Goal: Task Accomplishment & Management: Manage account settings

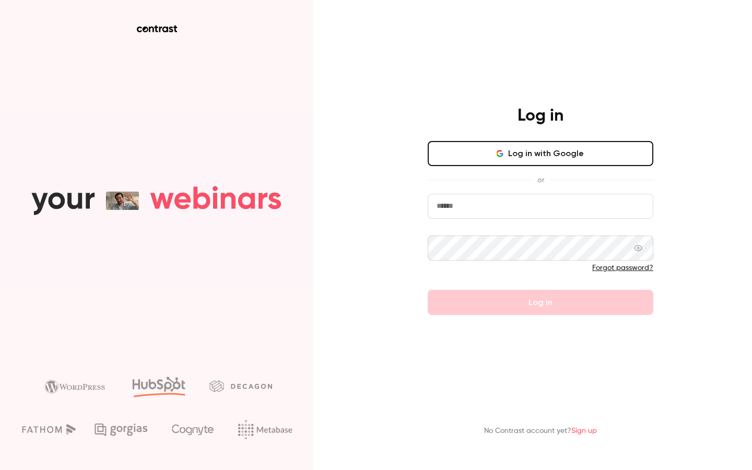
click at [556, 161] on button "Log in with Google" at bounding box center [541, 153] width 226 height 25
click at [545, 162] on button "Log in with Google" at bounding box center [541, 153] width 226 height 25
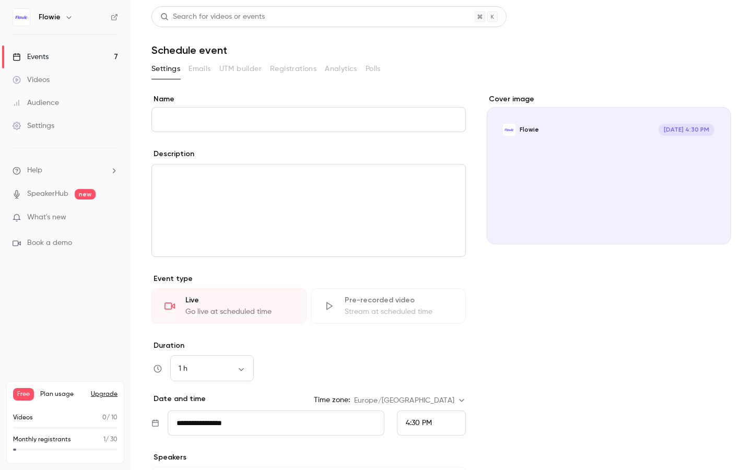
click at [63, 104] on link "Audience" at bounding box center [65, 102] width 131 height 23
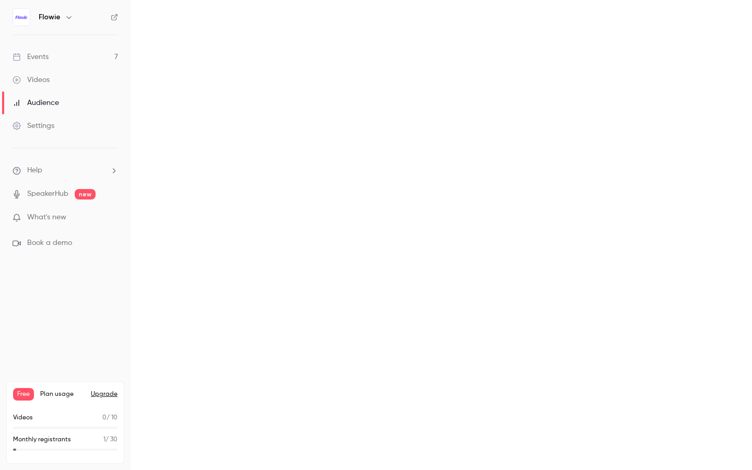
click at [63, 82] on link "Videos" at bounding box center [65, 79] width 131 height 23
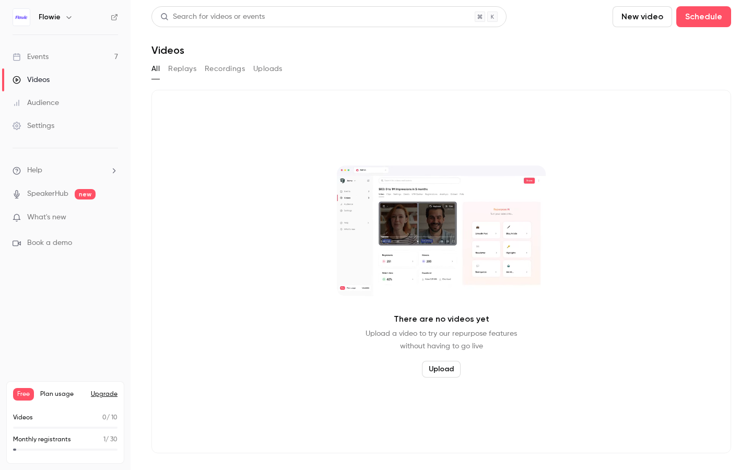
click at [61, 49] on link "Events 7" at bounding box center [65, 56] width 131 height 23
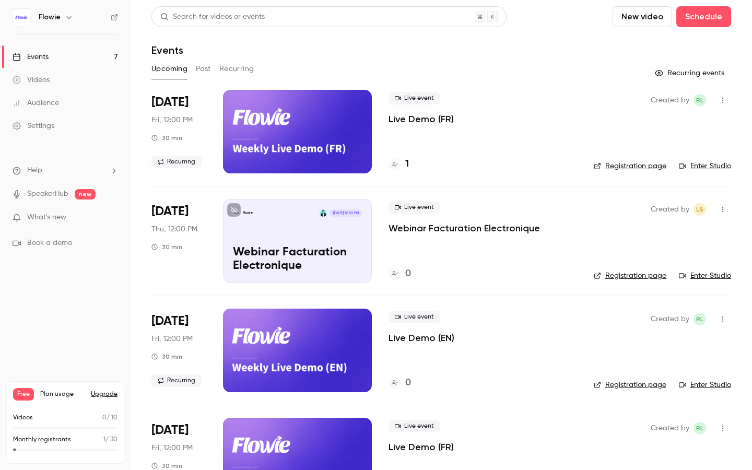
click at [65, 213] on span "What's new" at bounding box center [46, 217] width 39 height 11
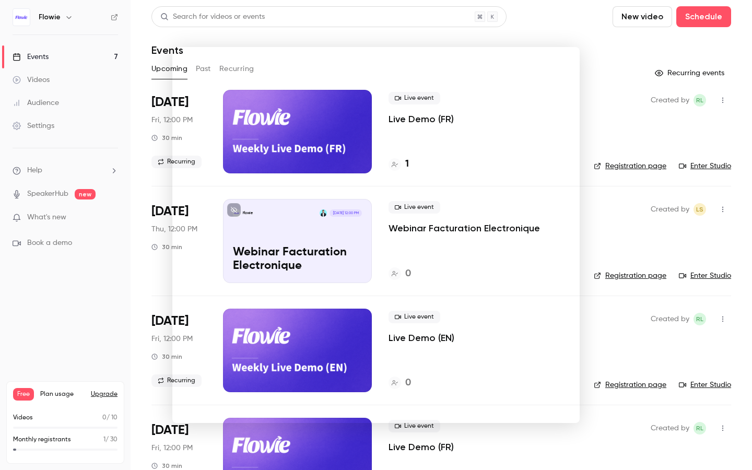
click at [84, 171] on div at bounding box center [376, 235] width 752 height 470
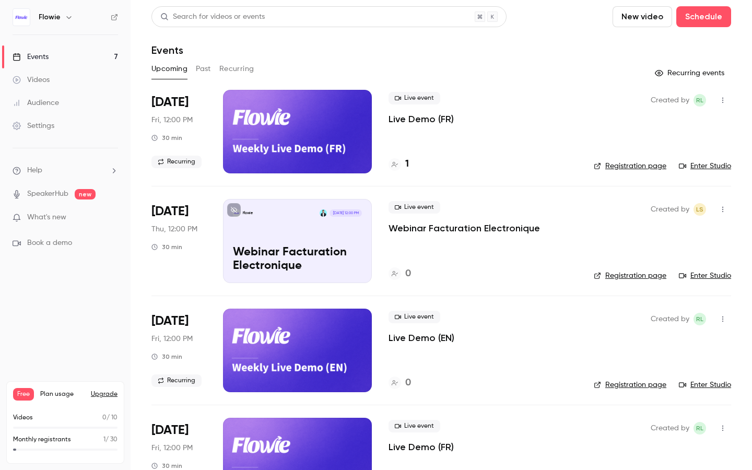
click at [69, 120] on link "Settings" at bounding box center [65, 125] width 131 height 23
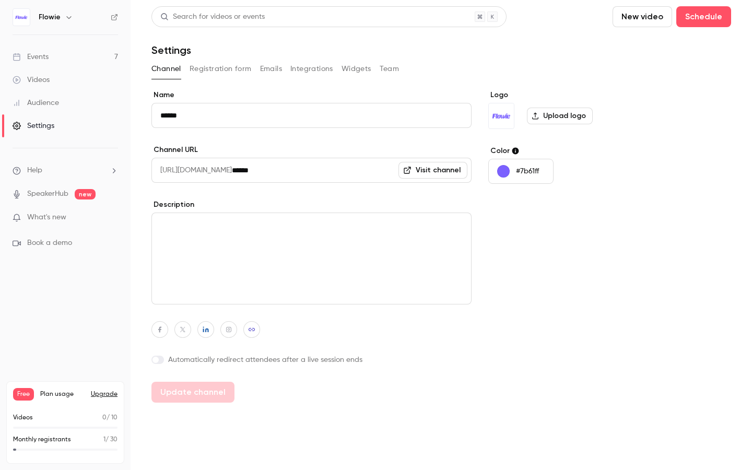
click at [354, 63] on button "Widgets" at bounding box center [356, 69] width 30 height 17
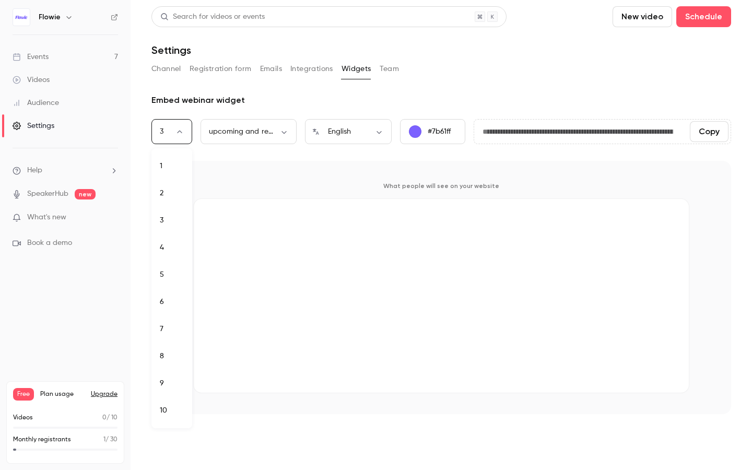
click at [161, 127] on body "**********" at bounding box center [376, 235] width 752 height 470
click at [168, 337] on li "7" at bounding box center [171, 328] width 41 height 27
type input "*"
type input "**********"
click at [530, 169] on div "What people will see on your website" at bounding box center [440, 287] width 579 height 253
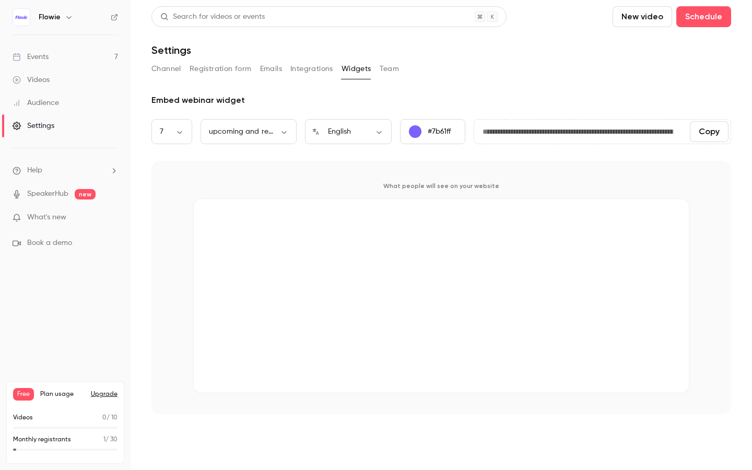
click at [528, 170] on div "What people will see on your website" at bounding box center [440, 287] width 579 height 253
click at [248, 132] on body "**********" at bounding box center [376, 235] width 752 height 470
click at [257, 166] on li "upcoming webinars" at bounding box center [248, 165] width 96 height 27
type input "********"
type input "**********"
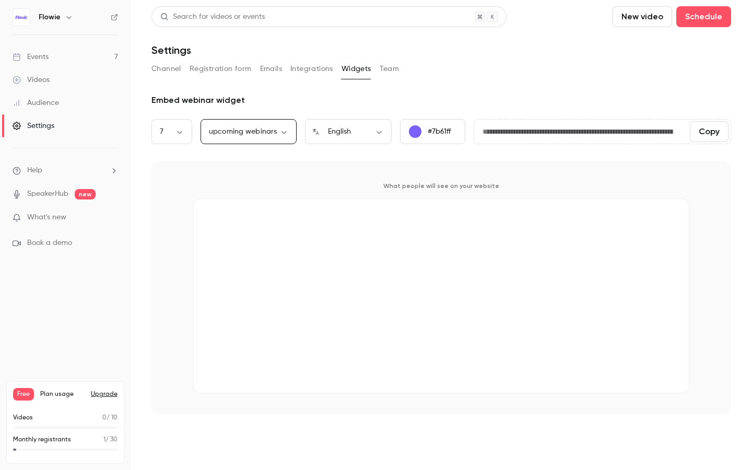
click at [344, 166] on div "What people will see on your website" at bounding box center [440, 287] width 579 height 253
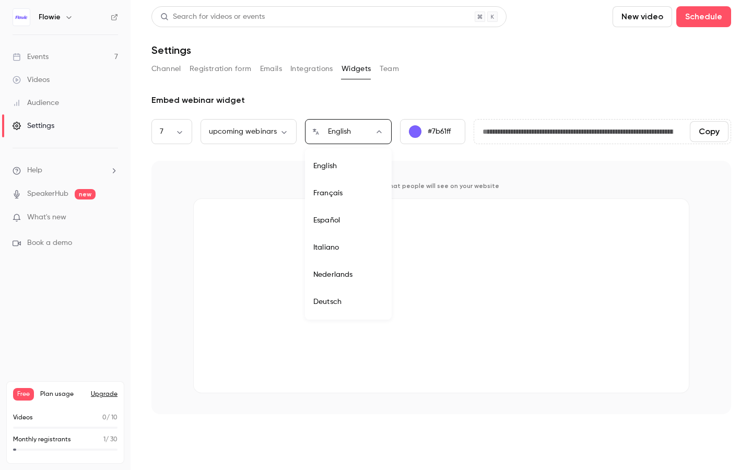
click at [384, 130] on body "**********" at bounding box center [376, 235] width 752 height 470
click at [439, 160] on div at bounding box center [376, 235] width 752 height 470
click at [392, 130] on div "**********" at bounding box center [440, 131] width 579 height 25
click at [523, 168] on div "What people will see on your website" at bounding box center [440, 287] width 579 height 253
click at [451, 188] on p "What people will see on your website" at bounding box center [441, 186] width 496 height 8
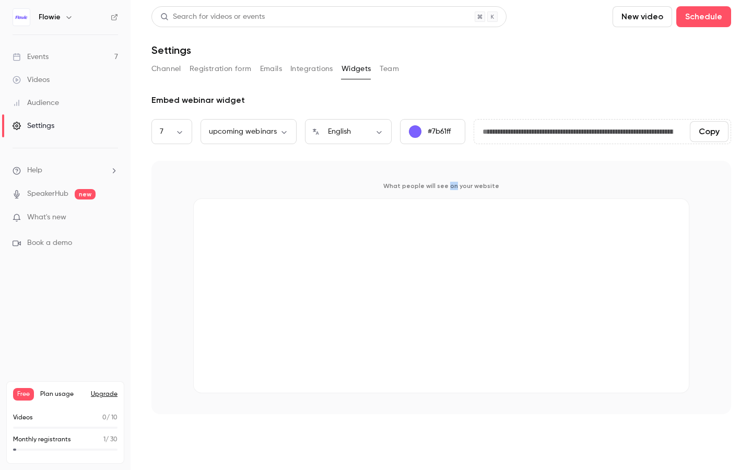
click at [451, 188] on p "What people will see on your website" at bounding box center [441, 186] width 496 height 8
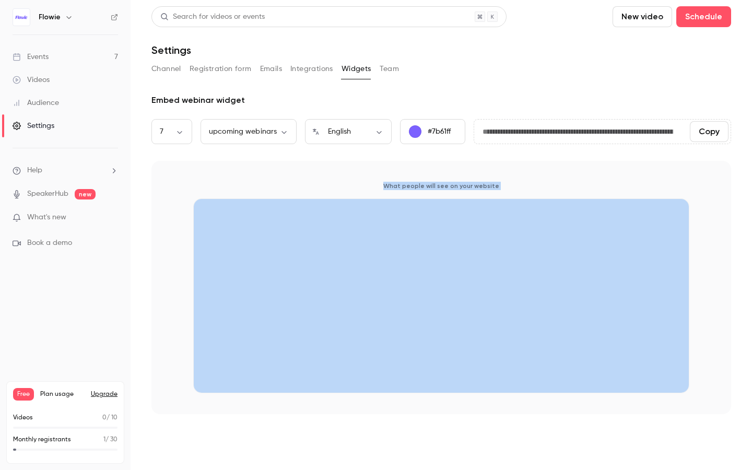
click at [451, 188] on p "What people will see on your website" at bounding box center [441, 186] width 496 height 8
click at [453, 187] on p "What people will see on your website" at bounding box center [441, 186] width 496 height 8
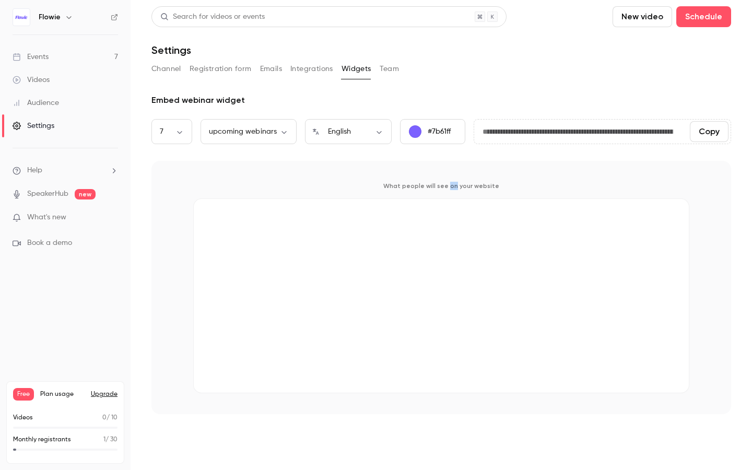
click at [453, 187] on p "What people will see on your website" at bounding box center [441, 186] width 496 height 8
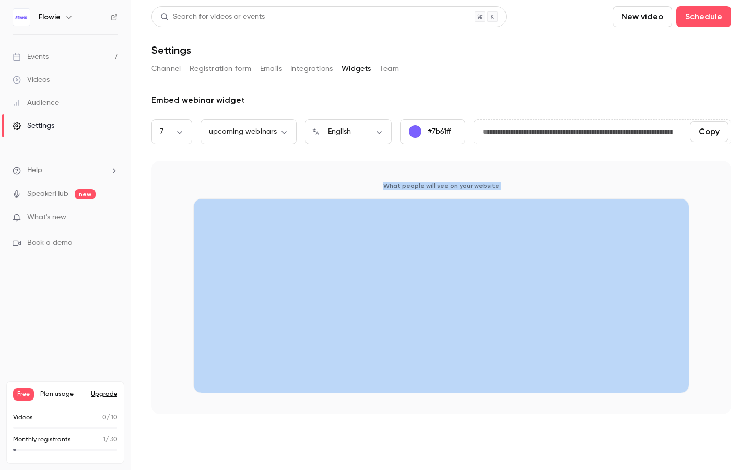
click at [453, 187] on p "What people will see on your website" at bounding box center [441, 186] width 496 height 8
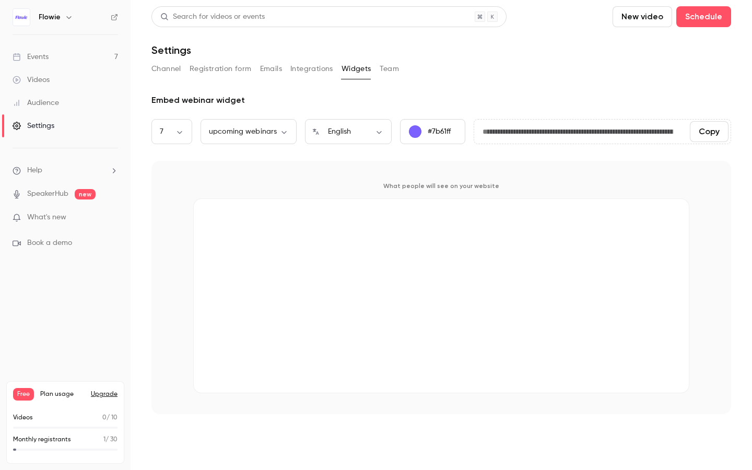
click at [473, 185] on p "What people will see on your website" at bounding box center [441, 186] width 496 height 8
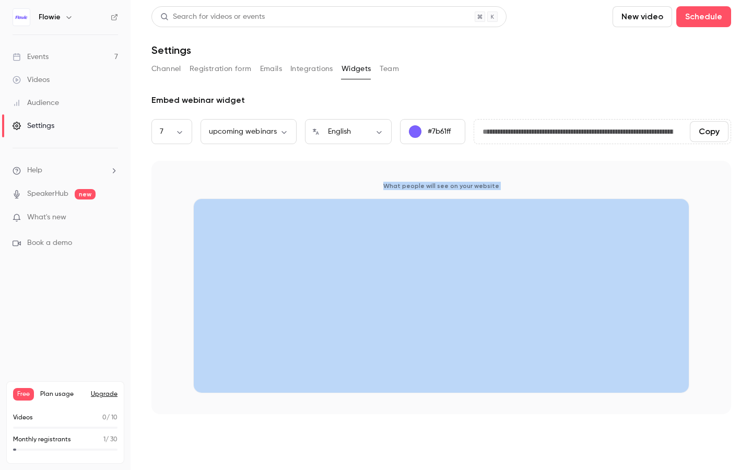
click at [473, 185] on p "What people will see on your website" at bounding box center [441, 186] width 496 height 8
click at [455, 189] on p "What people will see on your website" at bounding box center [441, 186] width 496 height 8
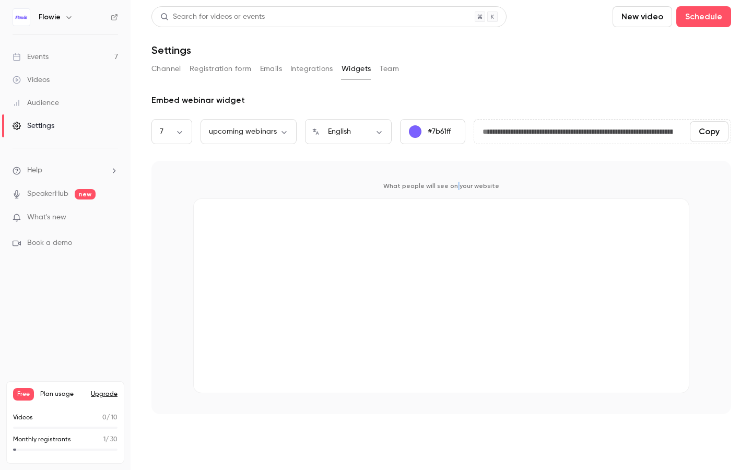
click at [455, 189] on p "What people will see on your website" at bounding box center [441, 186] width 496 height 8
click at [520, 181] on div "What people will see on your website" at bounding box center [440, 287] width 579 height 253
click at [469, 192] on div "What people will see on your website" at bounding box center [440, 287] width 579 height 253
click at [493, 176] on div "What people will see on your website" at bounding box center [440, 287] width 579 height 253
click at [480, 180] on div "What people will see on your website" at bounding box center [440, 287] width 579 height 253
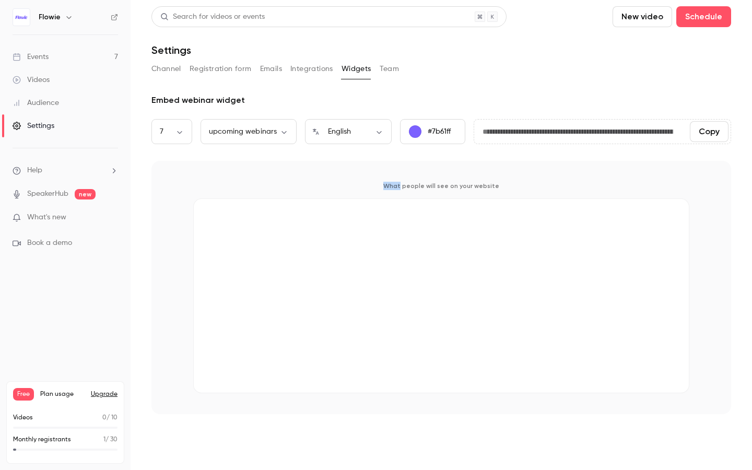
click at [480, 180] on div "What people will see on your website" at bounding box center [440, 287] width 579 height 253
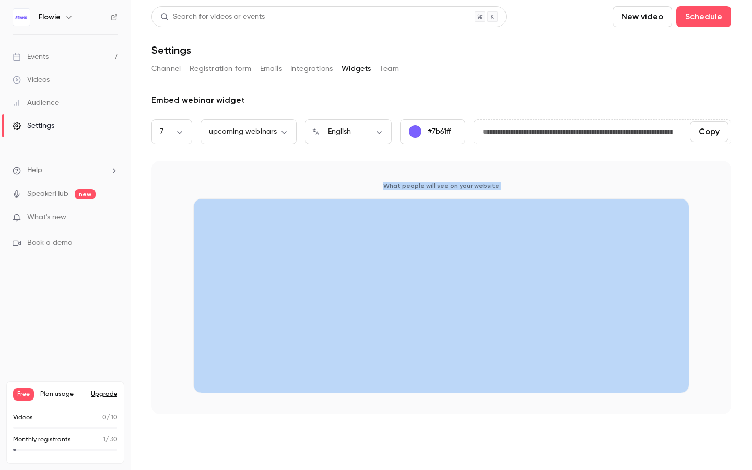
click at [480, 180] on div "What people will see on your website" at bounding box center [440, 287] width 579 height 253
click at [480, 192] on div "What people will see on your website" at bounding box center [440, 287] width 579 height 253
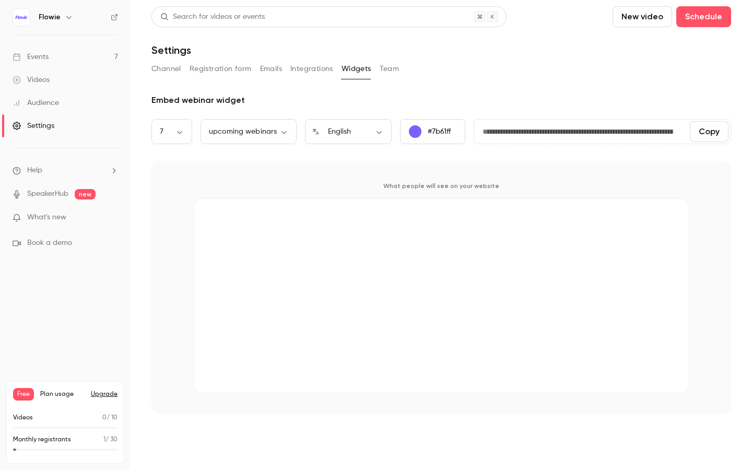
click at [480, 182] on p "What people will see on your website" at bounding box center [441, 186] width 496 height 8
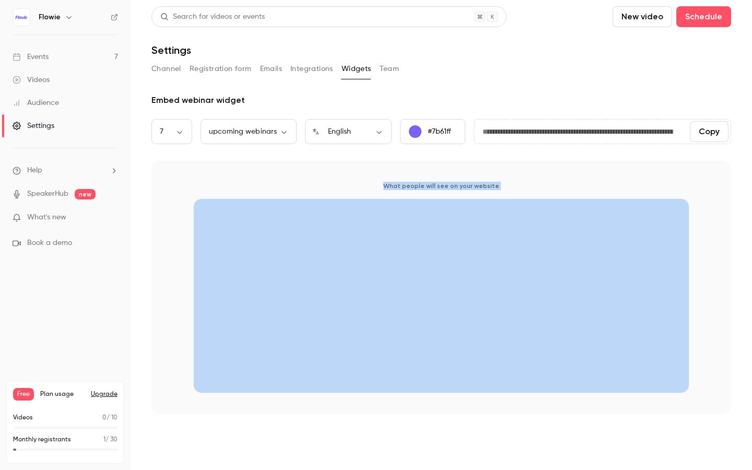
click at [480, 182] on p "What people will see on your website" at bounding box center [441, 186] width 496 height 8
click at [393, 69] on button "Team" at bounding box center [390, 69] width 20 height 17
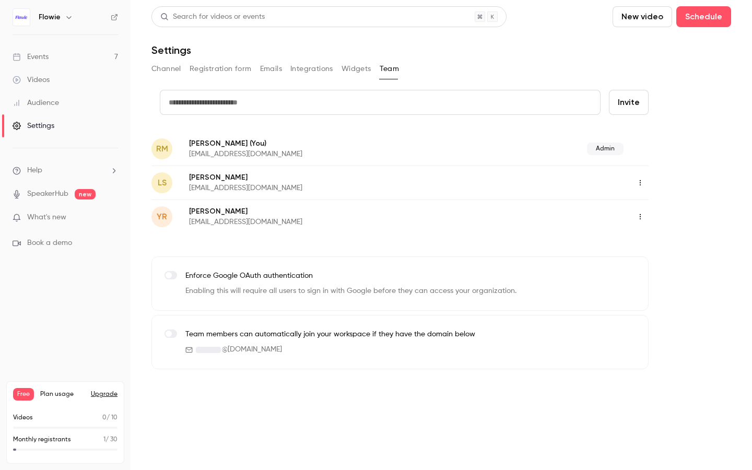
click at [334, 56] on div "Settings" at bounding box center [440, 50] width 579 height 13
click at [336, 63] on div "Channel Registration form Emails Integrations Widgets Team" at bounding box center [440, 69] width 579 height 17
click at [362, 75] on button "Widgets" at bounding box center [356, 69] width 30 height 17
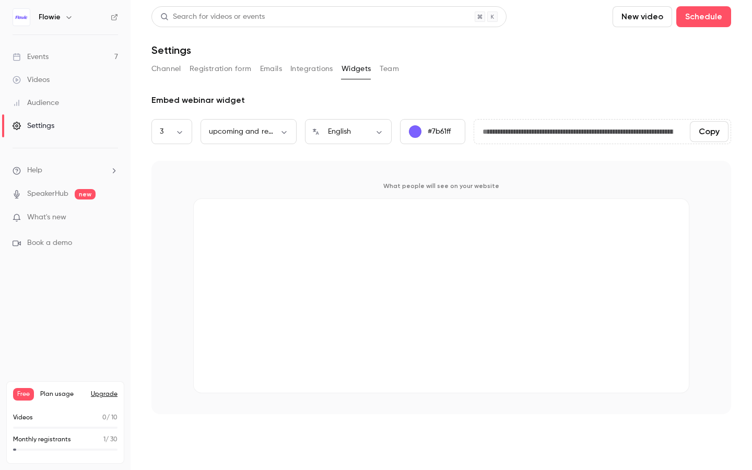
click at [314, 70] on button "Integrations" at bounding box center [311, 69] width 43 height 17
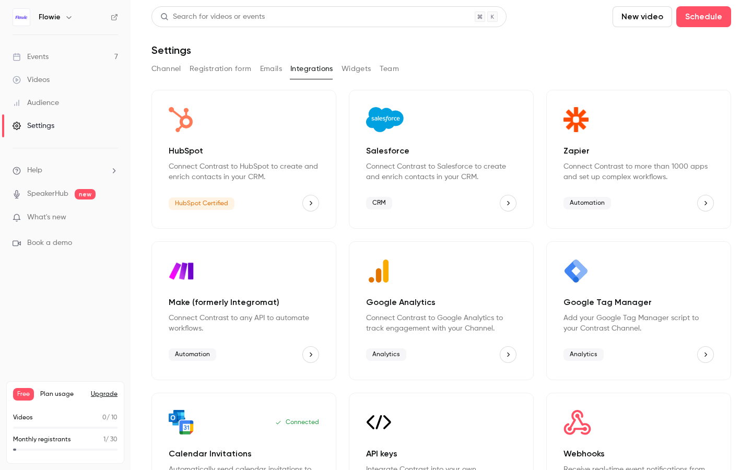
click at [270, 70] on button "Emails" at bounding box center [271, 69] width 22 height 17
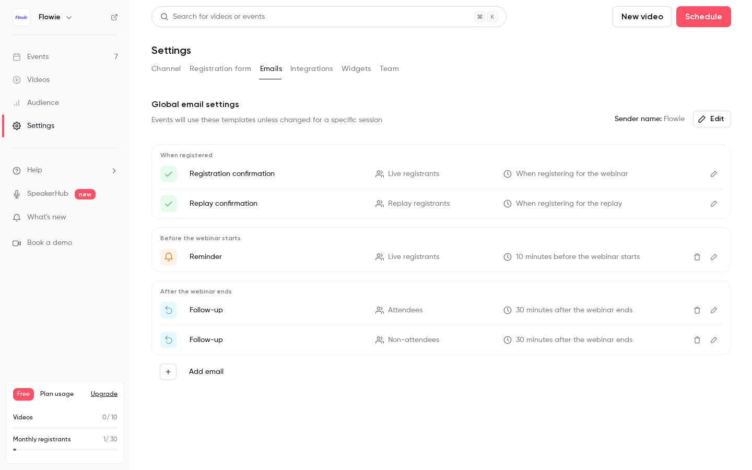
click at [199, 66] on button "Registration form" at bounding box center [220, 69] width 62 height 17
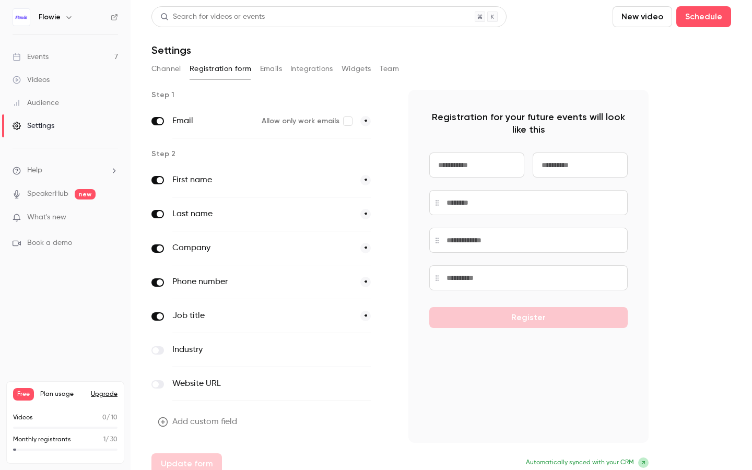
click at [150, 75] on main "Search for videos or events New video Schedule Settings Channel Registration fo…" at bounding box center [441, 235] width 621 height 470
click at [157, 65] on button "Channel" at bounding box center [166, 69] width 30 height 17
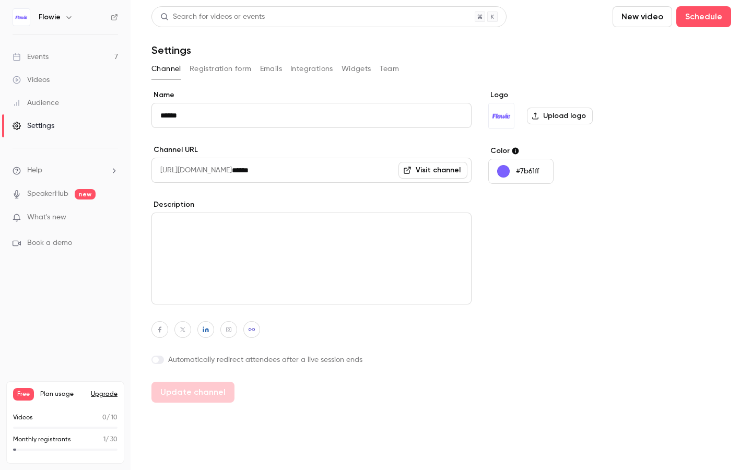
click at [303, 66] on button "Integrations" at bounding box center [311, 69] width 43 height 17
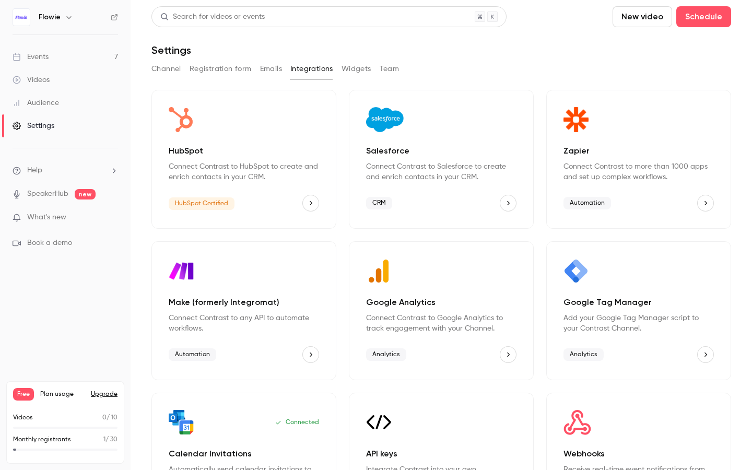
click at [348, 64] on button "Widgets" at bounding box center [356, 69] width 30 height 17
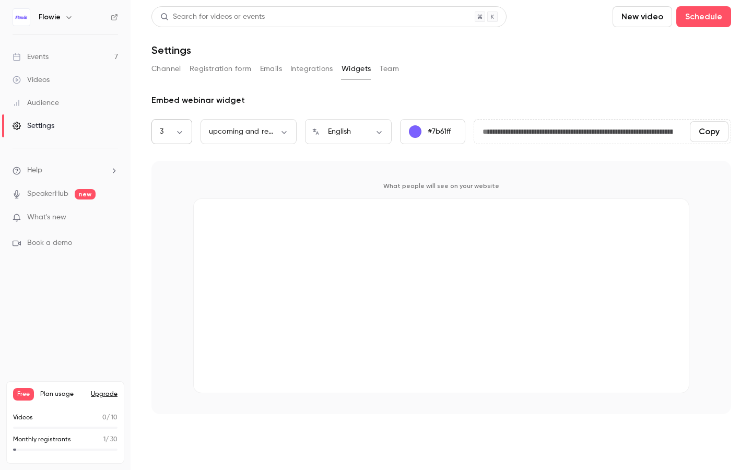
click at [178, 131] on body "**********" at bounding box center [376, 235] width 752 height 470
click at [166, 177] on li "1" at bounding box center [171, 165] width 41 height 27
type input "*"
type input "**********"
click at [184, 130] on body "**********" at bounding box center [376, 235] width 752 height 470
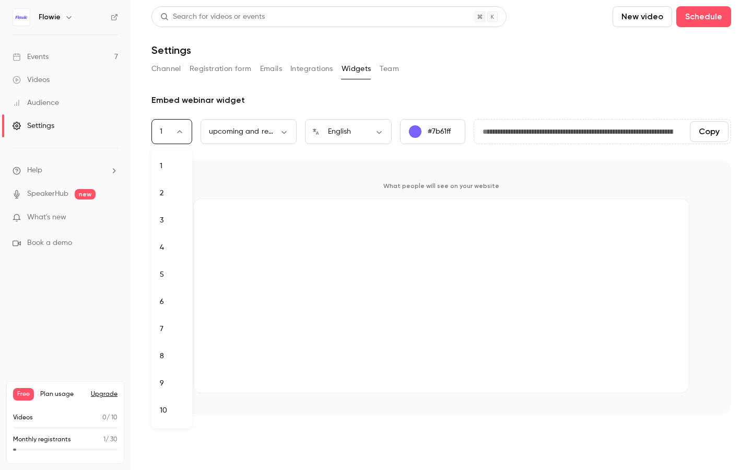
click at [175, 184] on li "2" at bounding box center [171, 193] width 41 height 27
type input "*"
type input "**********"
click at [186, 138] on div "2 * ​" at bounding box center [171, 131] width 41 height 25
click at [168, 138] on div "2 * ​" at bounding box center [171, 131] width 41 height 25
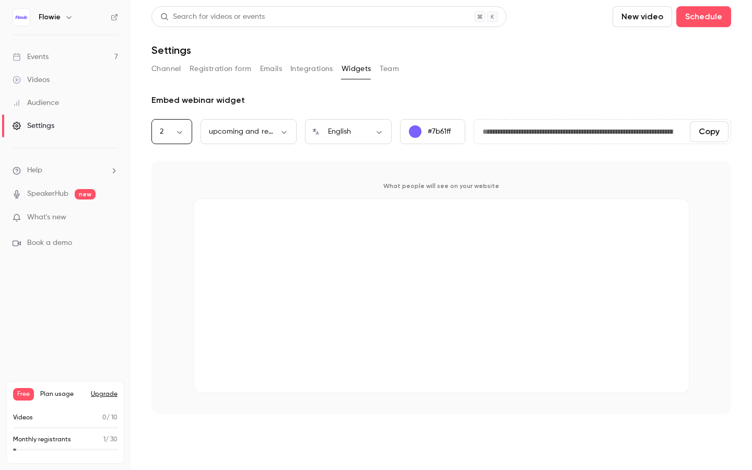
click at [178, 127] on body "**********" at bounding box center [376, 235] width 752 height 470
click at [171, 220] on li "3" at bounding box center [171, 220] width 41 height 27
type input "*"
type input "**********"
click at [39, 49] on link "Events 7" at bounding box center [65, 56] width 131 height 23
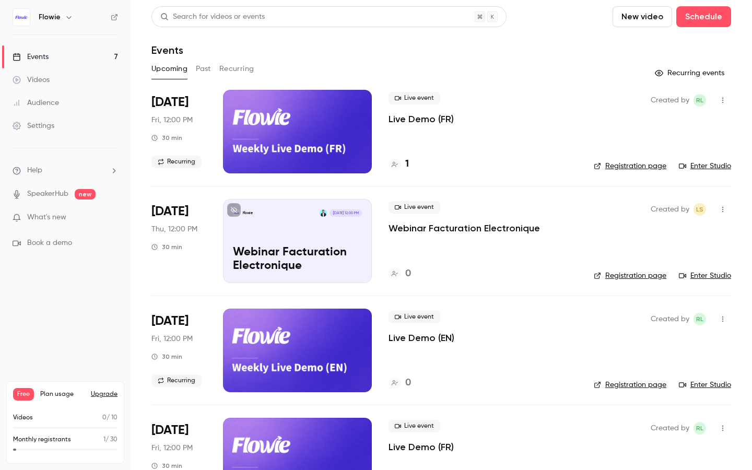
click at [241, 75] on button "Recurring" at bounding box center [236, 69] width 35 height 17
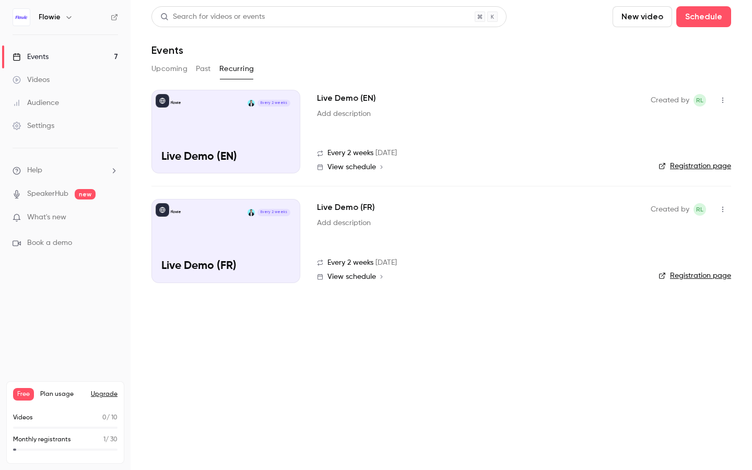
click at [238, 69] on button "Recurring" at bounding box center [236, 69] width 35 height 17
click at [169, 65] on button "Upcoming" at bounding box center [169, 69] width 36 height 17
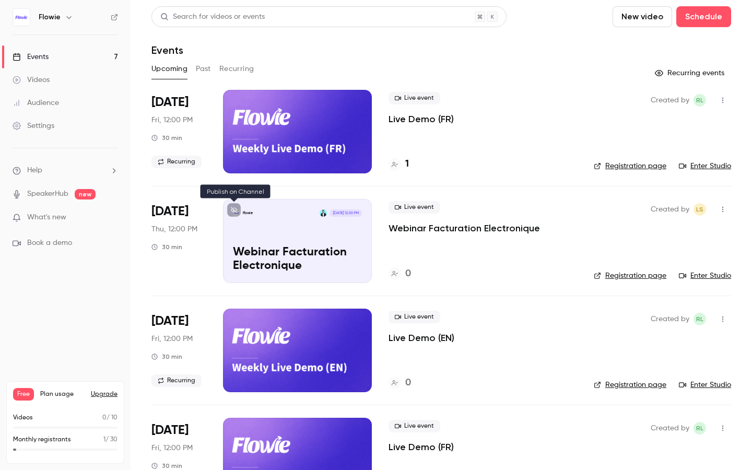
click at [234, 212] on icon at bounding box center [234, 210] width 6 height 6
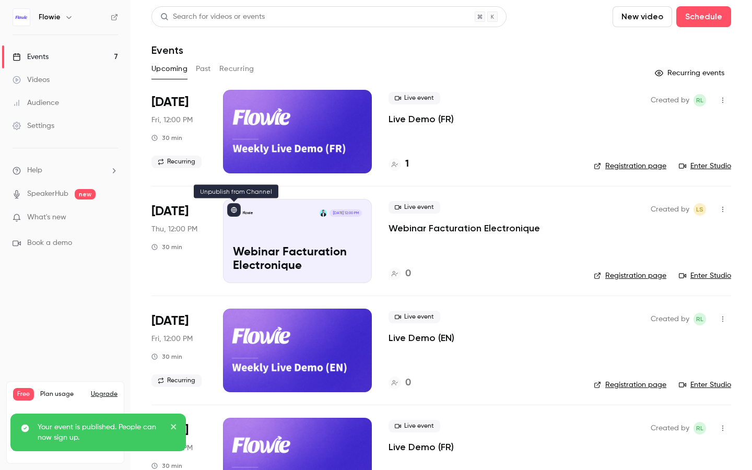
click at [234, 208] on icon at bounding box center [234, 210] width 6 height 6
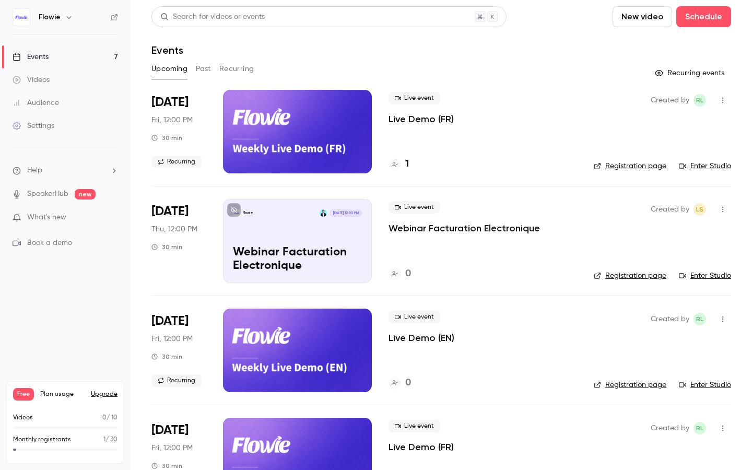
click at [721, 93] on button "button" at bounding box center [722, 100] width 17 height 17
click at [676, 131] on div "Share" at bounding box center [682, 127] width 79 height 10
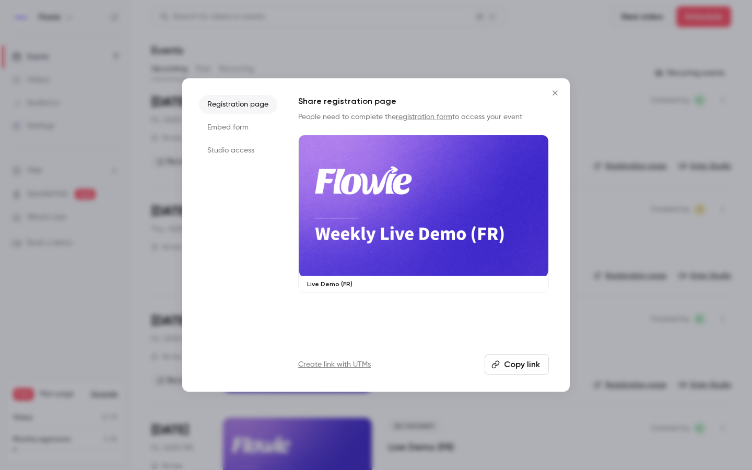
click at [233, 129] on li "Embed form" at bounding box center [238, 127] width 78 height 19
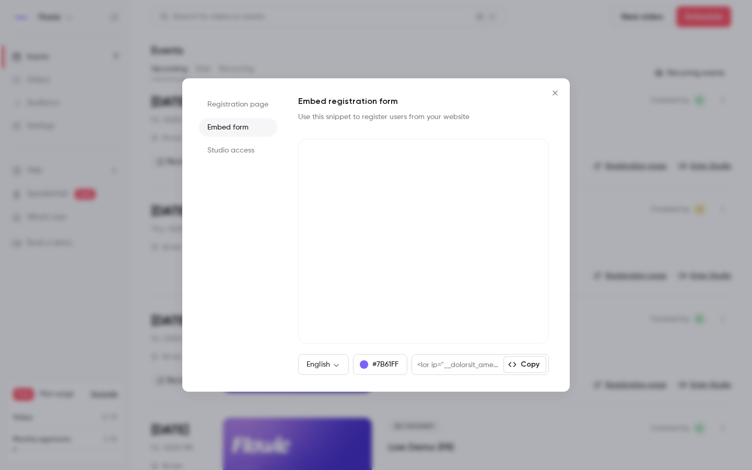
click at [241, 113] on li "Registration page" at bounding box center [238, 104] width 78 height 19
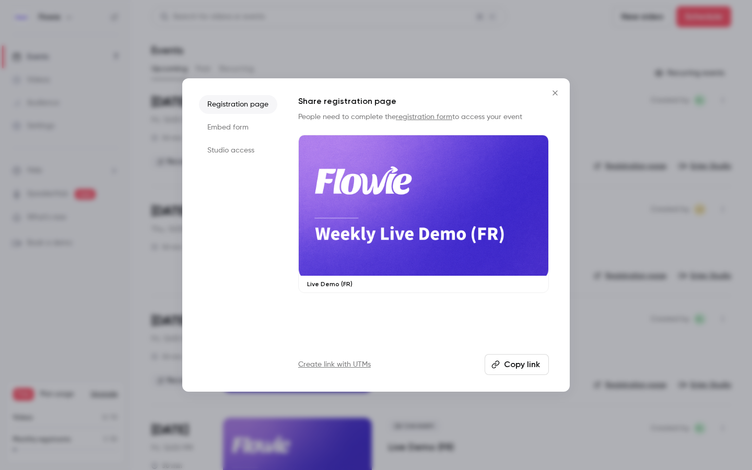
click at [240, 136] on li "Embed form" at bounding box center [238, 127] width 78 height 19
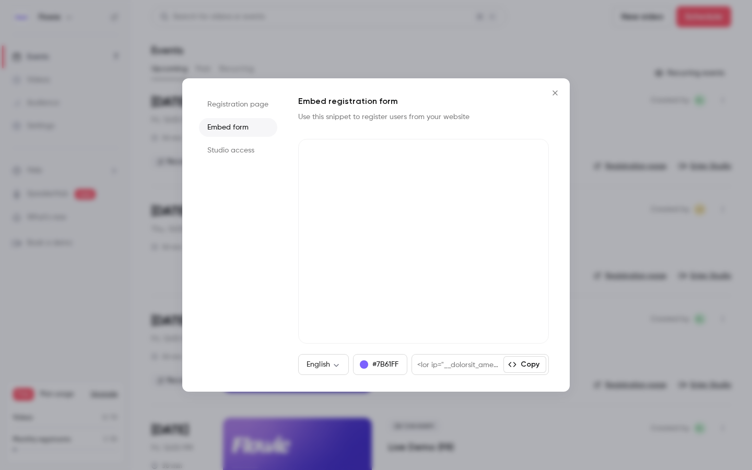
click at [242, 151] on li "Studio access" at bounding box center [238, 150] width 78 height 19
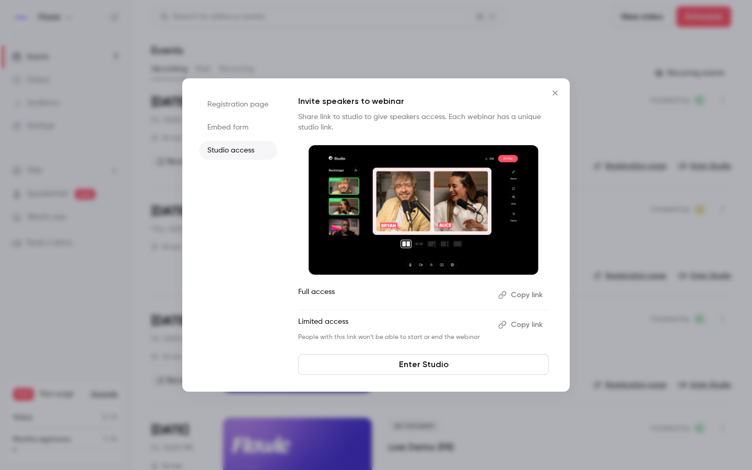
click at [558, 94] on icon "Close" at bounding box center [555, 93] width 13 height 8
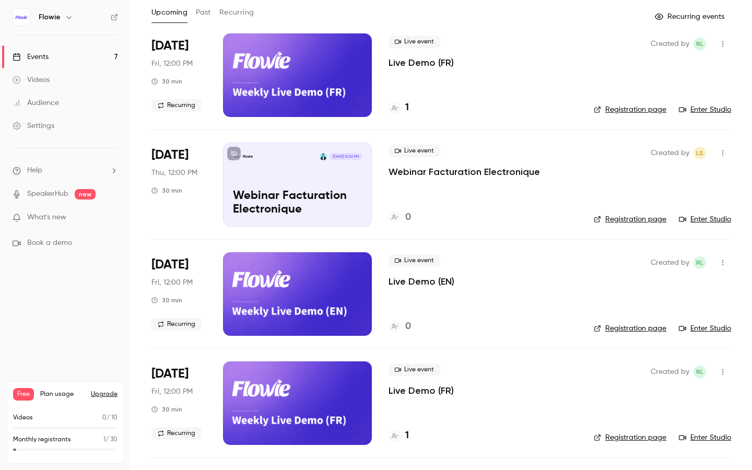
scroll to position [174, 0]
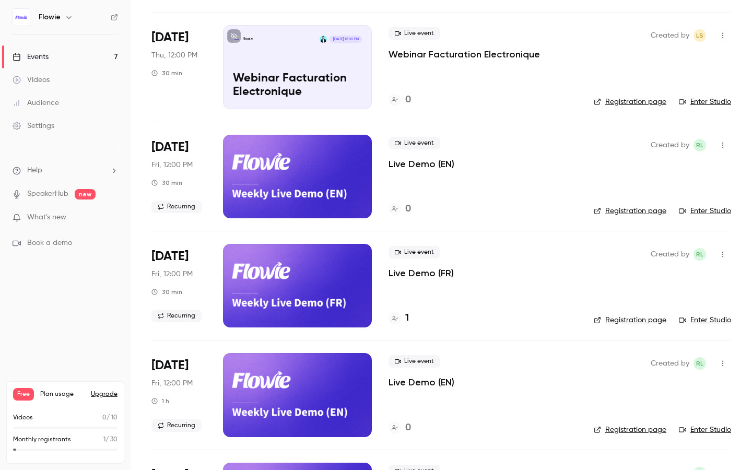
click at [718, 254] on icon "button" at bounding box center [722, 254] width 8 height 7
click at [650, 275] on li "Share" at bounding box center [674, 280] width 113 height 27
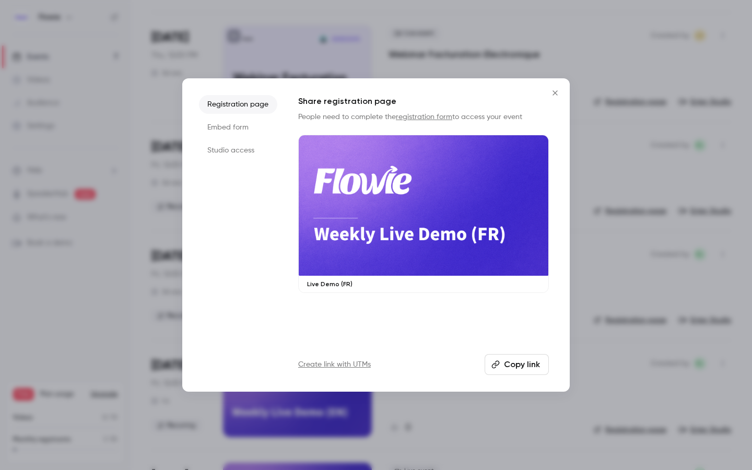
click at [225, 127] on li "Embed form" at bounding box center [238, 127] width 78 height 19
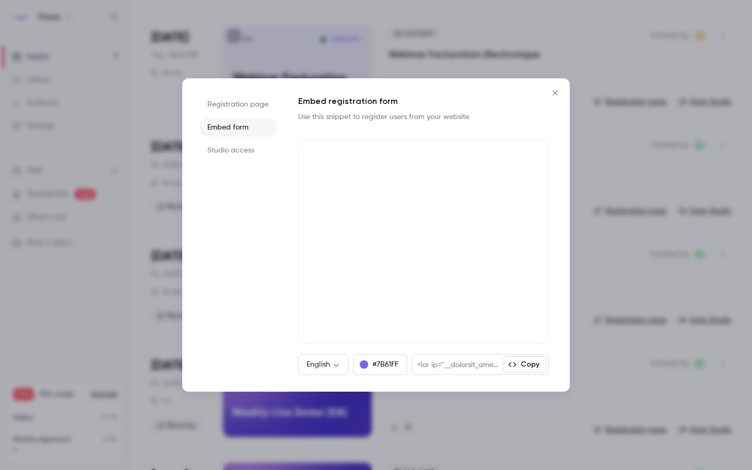
click at [224, 158] on li "Studio access" at bounding box center [238, 150] width 78 height 19
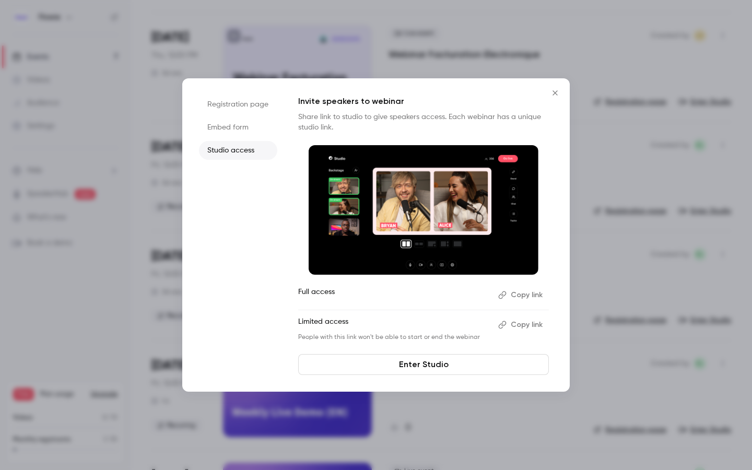
click at [224, 141] on li "Studio access" at bounding box center [238, 150] width 78 height 19
click at [224, 133] on li "Embed form" at bounding box center [238, 127] width 78 height 19
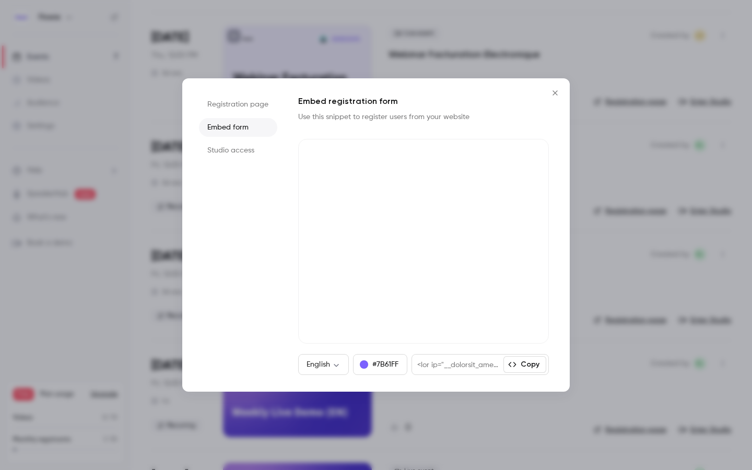
click at [224, 113] on li "Registration page" at bounding box center [238, 104] width 78 height 19
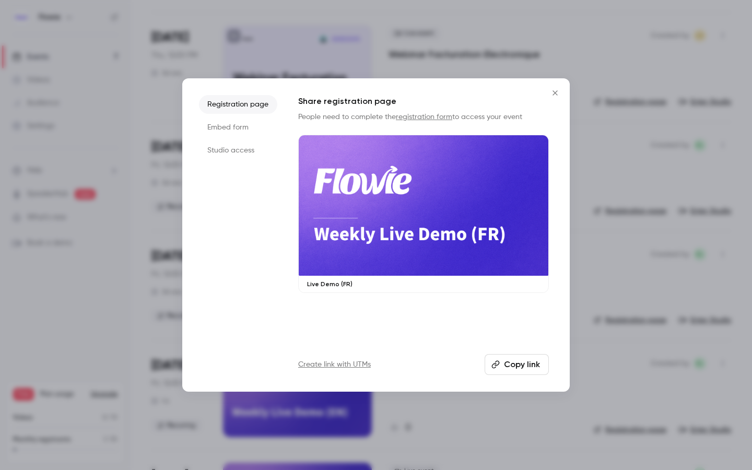
click at [219, 124] on li "Embed form" at bounding box center [238, 127] width 78 height 19
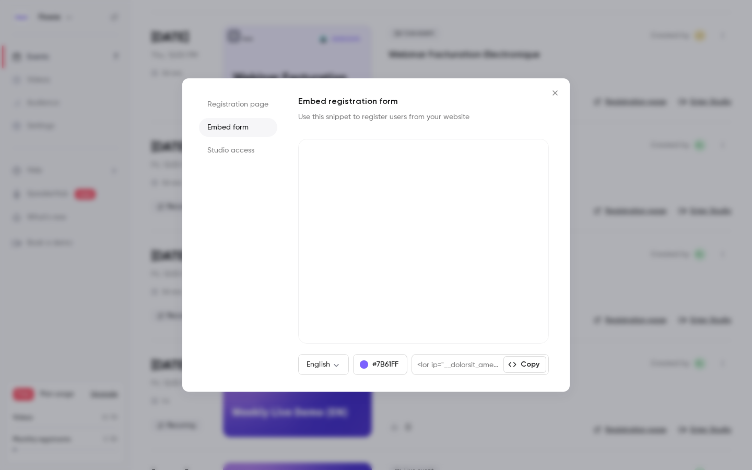
click at [550, 91] on icon "Close" at bounding box center [555, 93] width 13 height 8
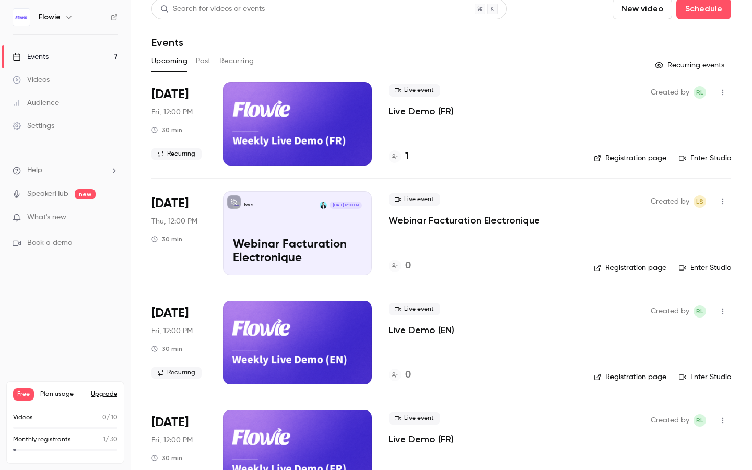
scroll to position [0, 0]
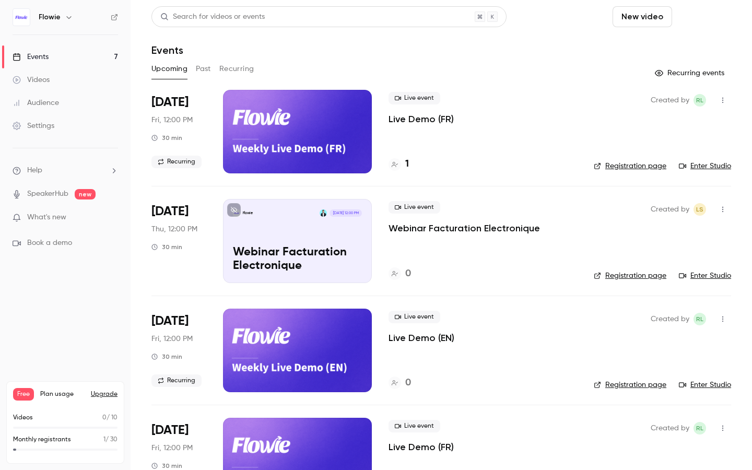
click at [712, 16] on button "Schedule" at bounding box center [703, 16] width 55 height 21
click at [516, 74] on div at bounding box center [376, 235] width 752 height 470
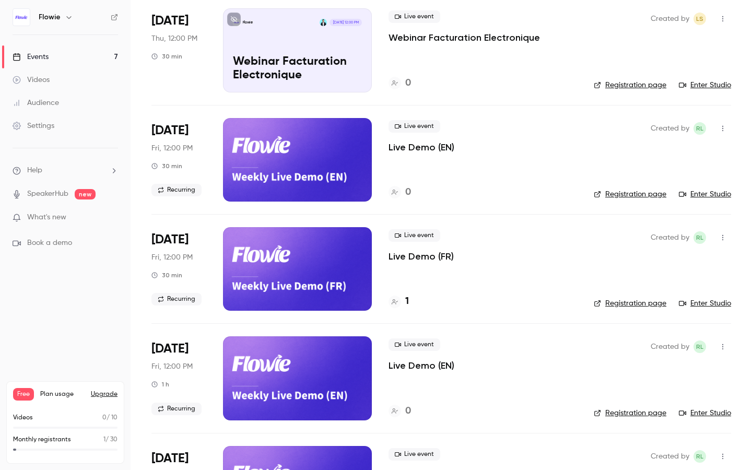
scroll to position [192, 0]
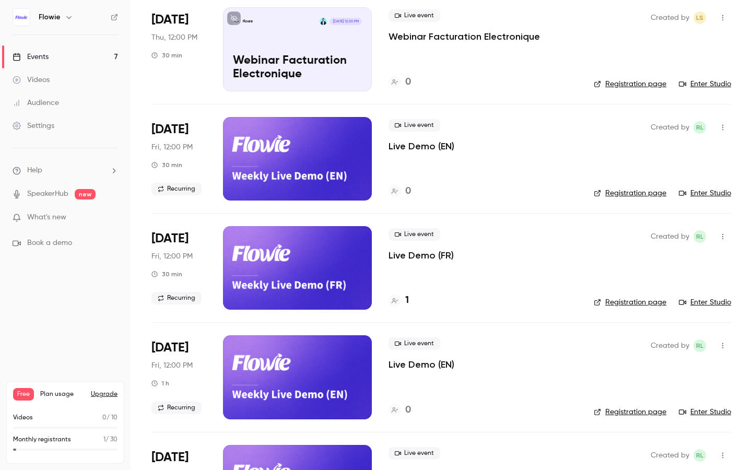
click at [158, 124] on span "[DATE]" at bounding box center [169, 129] width 37 height 17
click at [174, 183] on span "Recurring" at bounding box center [176, 189] width 50 height 13
click at [173, 155] on div "[DATE] Fri, 12:00 PM 30 min Recurring" at bounding box center [178, 159] width 55 height 84
click at [334, 162] on div at bounding box center [297, 159] width 149 height 84
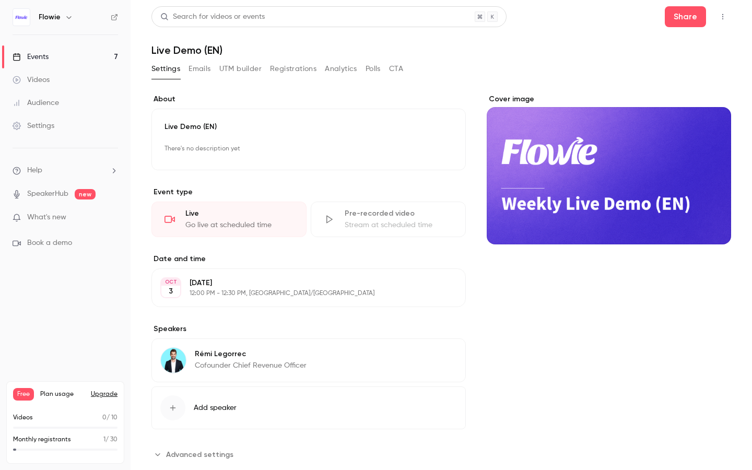
scroll to position [24, 0]
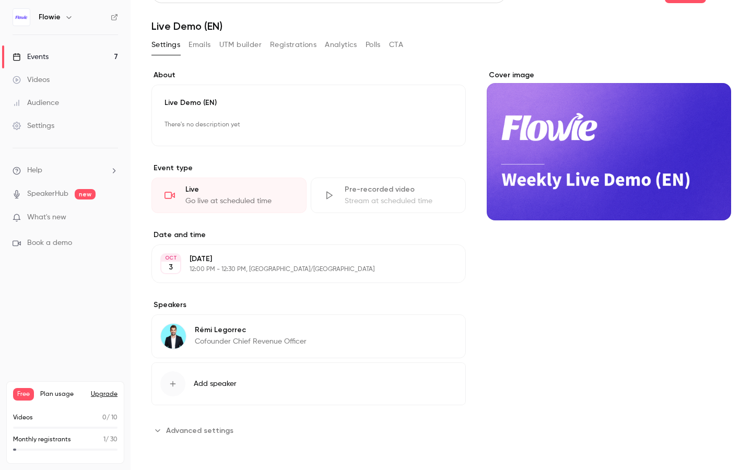
click at [215, 430] on span "Advanced settings" at bounding box center [199, 430] width 67 height 11
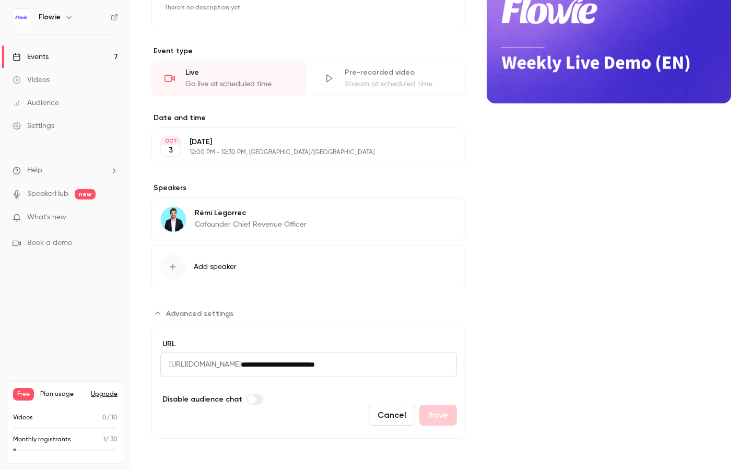
scroll to position [0, 0]
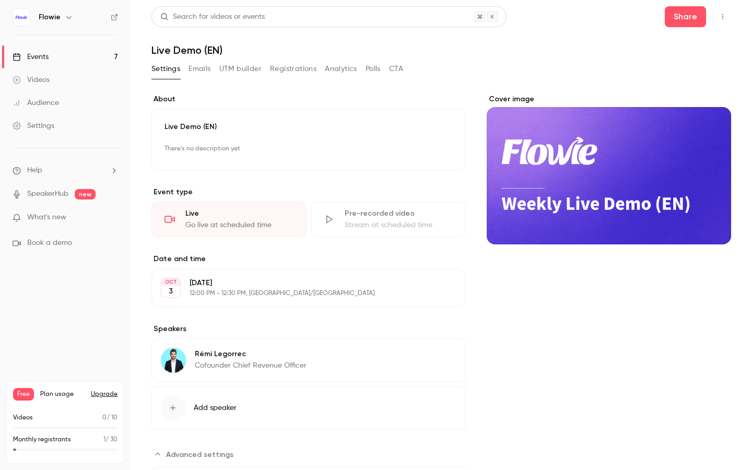
click at [69, 118] on link "Settings" at bounding box center [65, 125] width 131 height 23
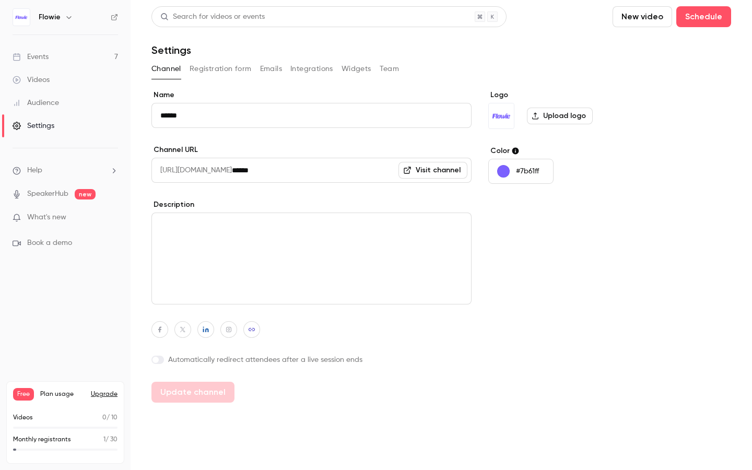
click at [362, 65] on button "Widgets" at bounding box center [356, 69] width 30 height 17
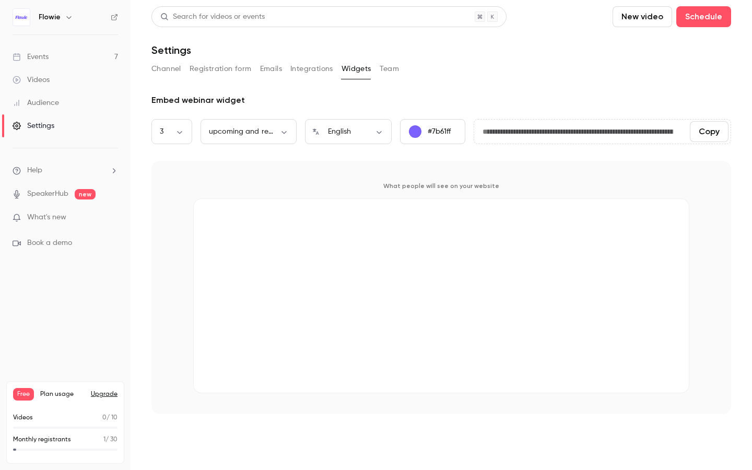
click at [62, 58] on link "Events 7" at bounding box center [65, 56] width 131 height 23
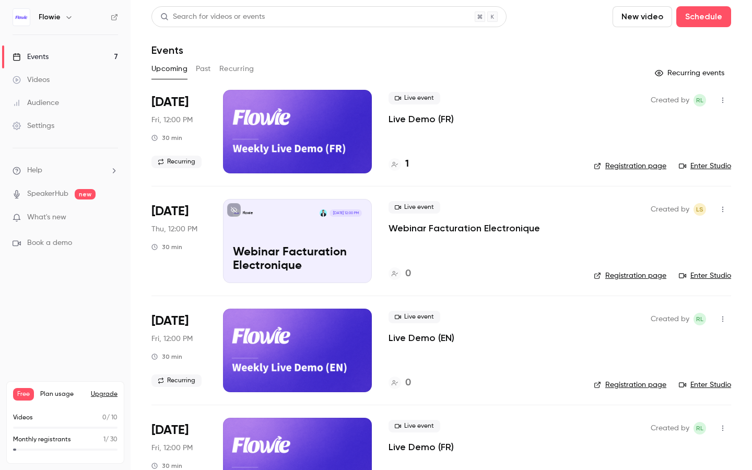
scroll to position [148, 0]
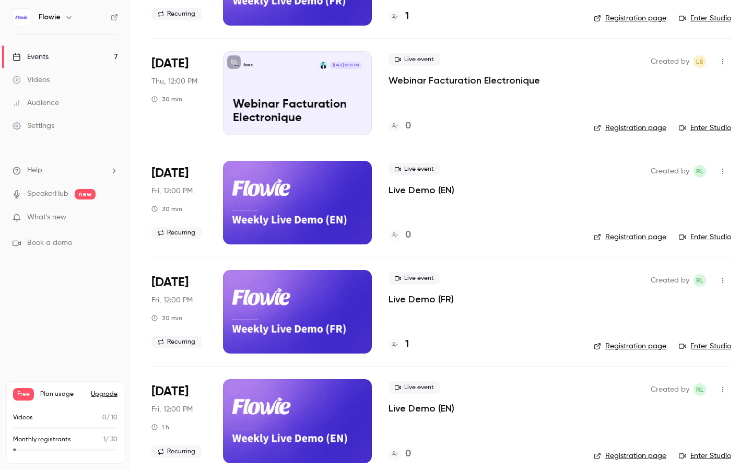
click at [717, 174] on button "button" at bounding box center [722, 171] width 17 height 17
click at [517, 187] on div at bounding box center [376, 235] width 752 height 470
click at [276, 203] on div at bounding box center [297, 203] width 149 height 84
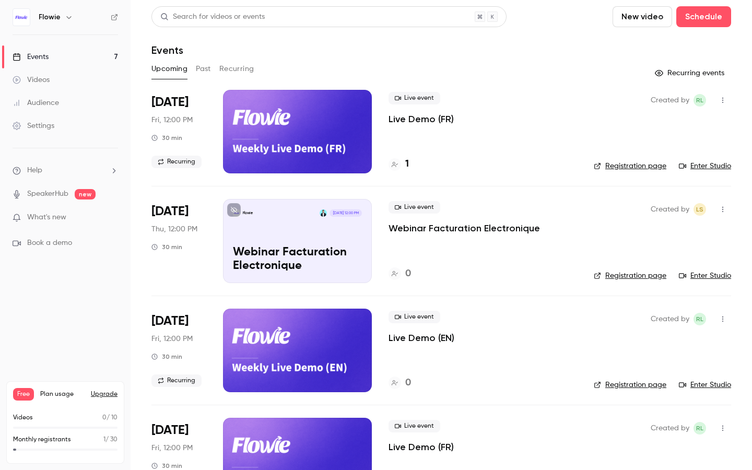
click at [681, 70] on button "Recurring events" at bounding box center [690, 73] width 81 height 17
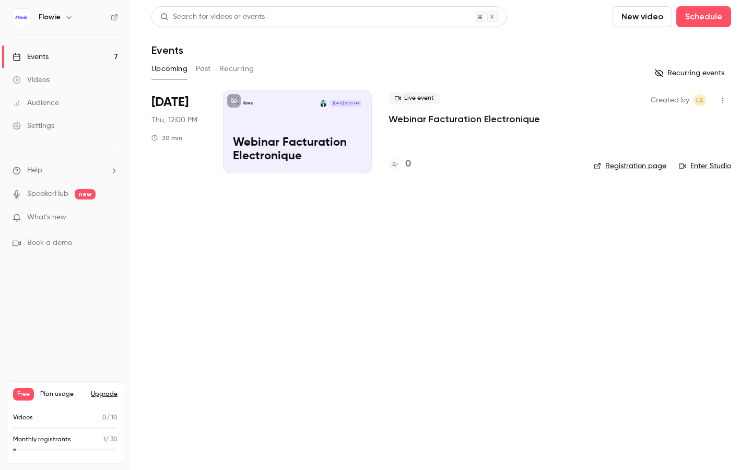
click at [213, 63] on div "Upcoming Past Recurring" at bounding box center [440, 69] width 579 height 17
click at [232, 68] on button "Recurring" at bounding box center [236, 69] width 35 height 17
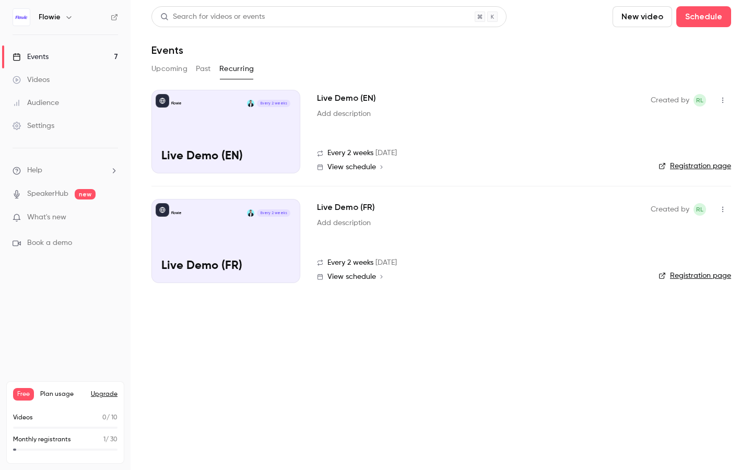
click at [174, 67] on button "Upcoming" at bounding box center [169, 69] width 36 height 17
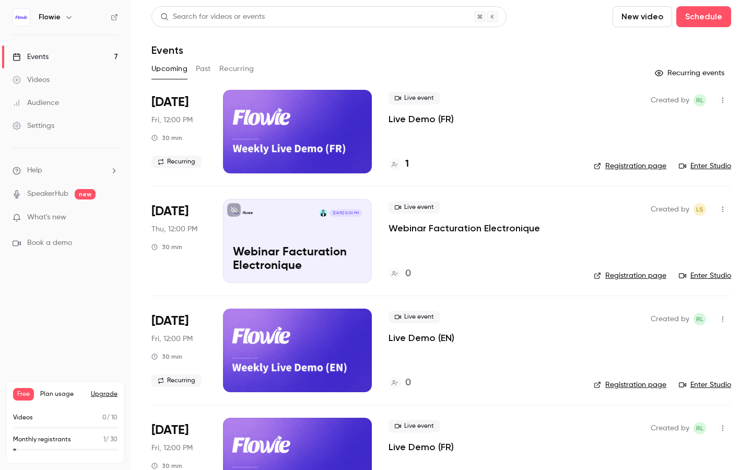
click at [240, 68] on button "Recurring" at bounding box center [236, 69] width 35 height 17
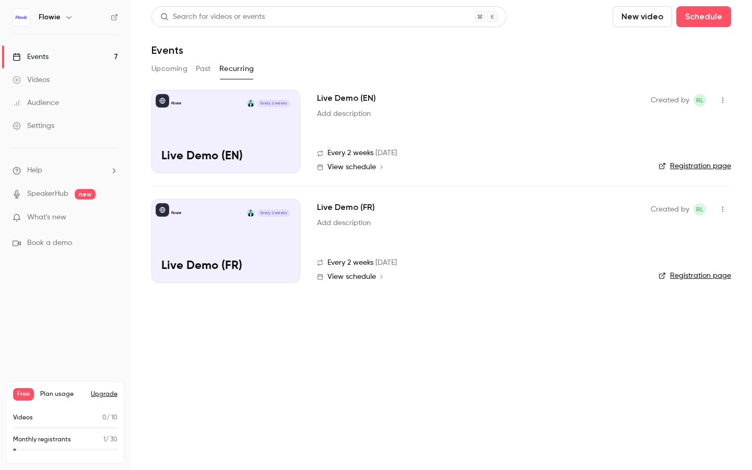
click at [170, 67] on button "Upcoming" at bounding box center [169, 69] width 36 height 17
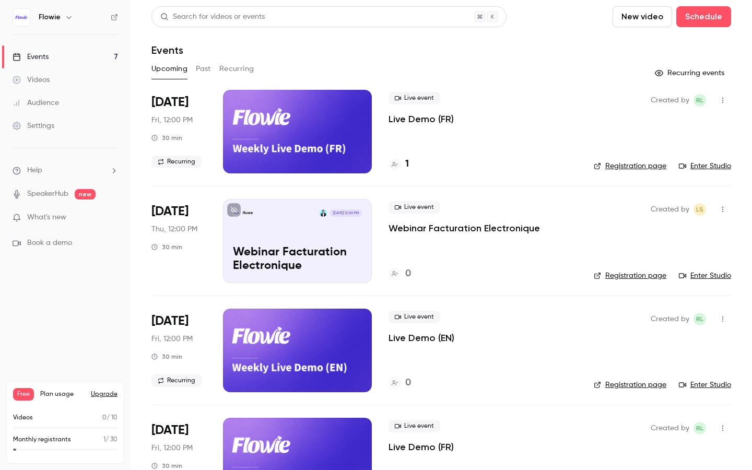
click at [239, 68] on button "Recurring" at bounding box center [236, 69] width 35 height 17
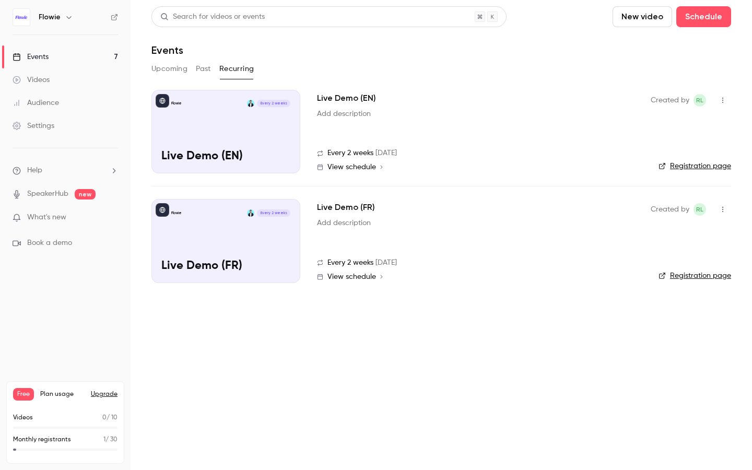
click at [363, 278] on span "View schedule" at bounding box center [351, 276] width 49 height 7
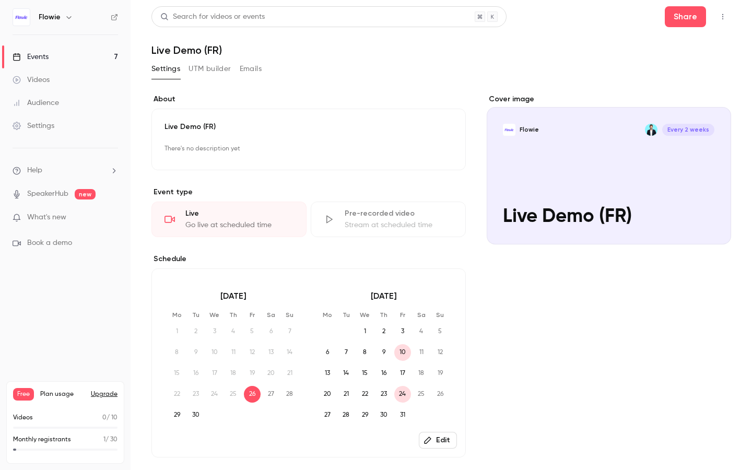
click at [92, 122] on link "Settings" at bounding box center [65, 125] width 131 height 23
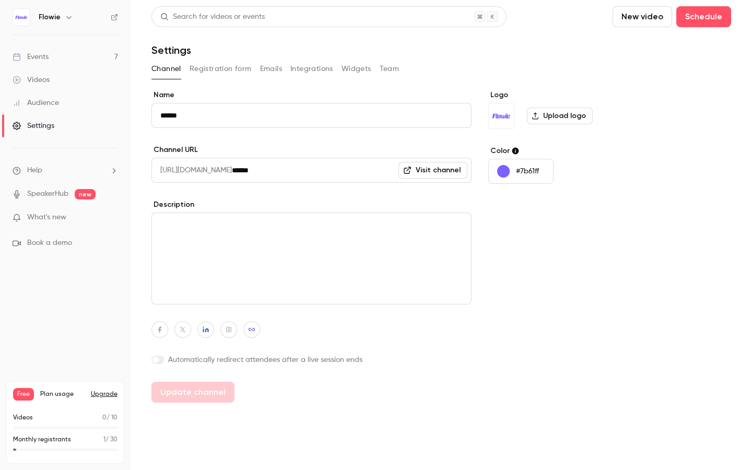
click at [358, 65] on button "Widgets" at bounding box center [356, 69] width 30 height 17
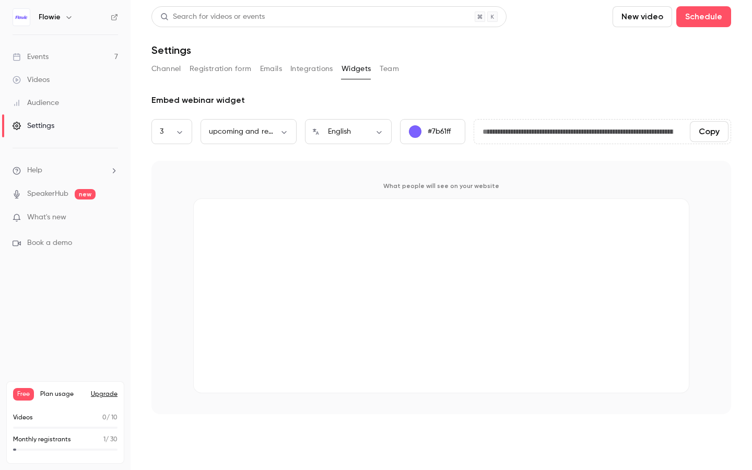
click at [308, 59] on div "**********" at bounding box center [440, 210] width 579 height 408
click at [378, 68] on div "Channel Registration form Emails Integrations Widgets Team" at bounding box center [440, 69] width 579 height 17
click at [388, 68] on button "Team" at bounding box center [390, 69] width 20 height 17
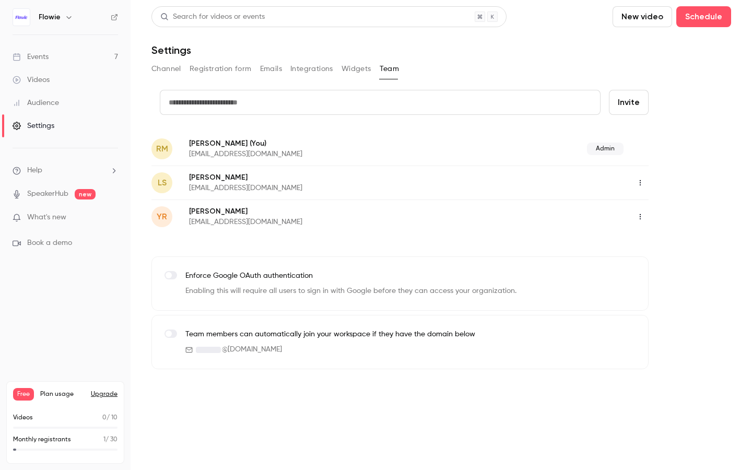
click at [62, 121] on link "Settings" at bounding box center [65, 125] width 131 height 23
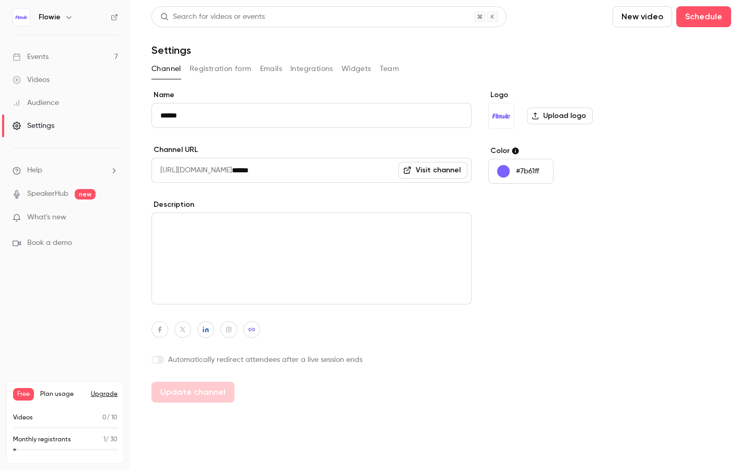
click at [318, 72] on button "Integrations" at bounding box center [311, 69] width 43 height 17
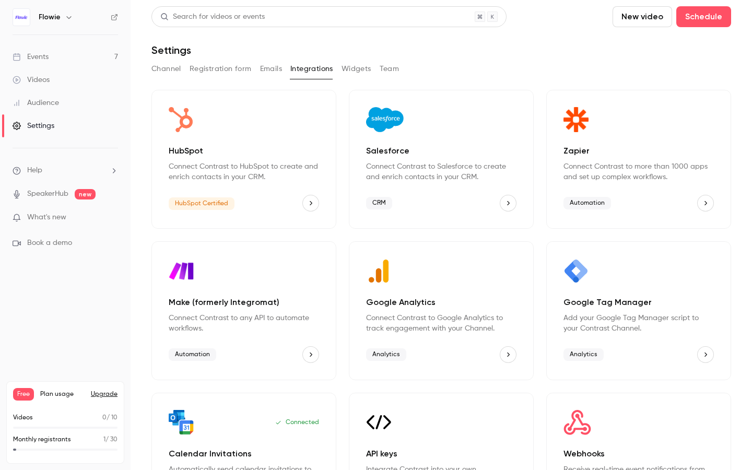
click at [365, 67] on button "Widgets" at bounding box center [356, 69] width 30 height 17
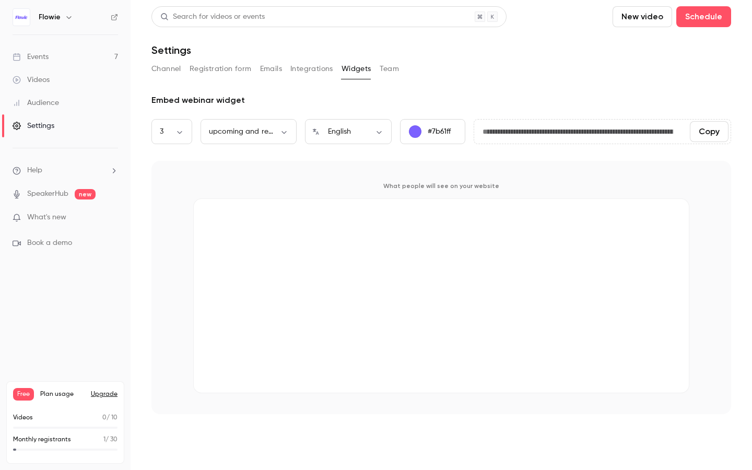
click at [66, 57] on link "Events 7" at bounding box center [65, 56] width 131 height 23
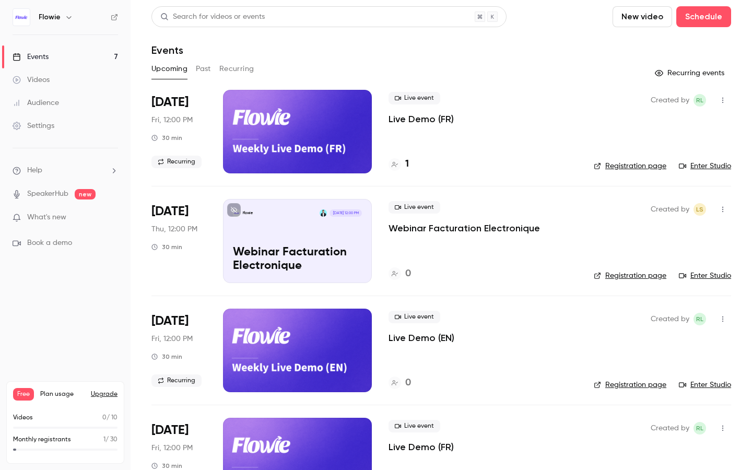
click at [72, 24] on div "Flowie" at bounding box center [65, 17] width 105 height 18
click at [72, 17] on icon "button" at bounding box center [69, 17] width 8 height 8
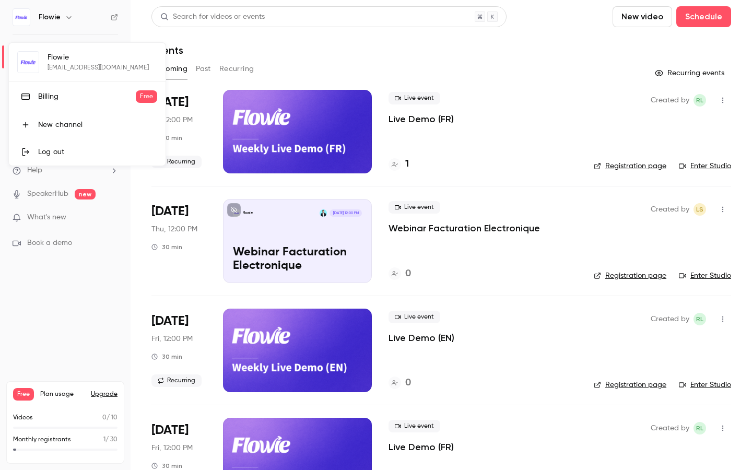
click at [287, 49] on div at bounding box center [376, 235] width 752 height 470
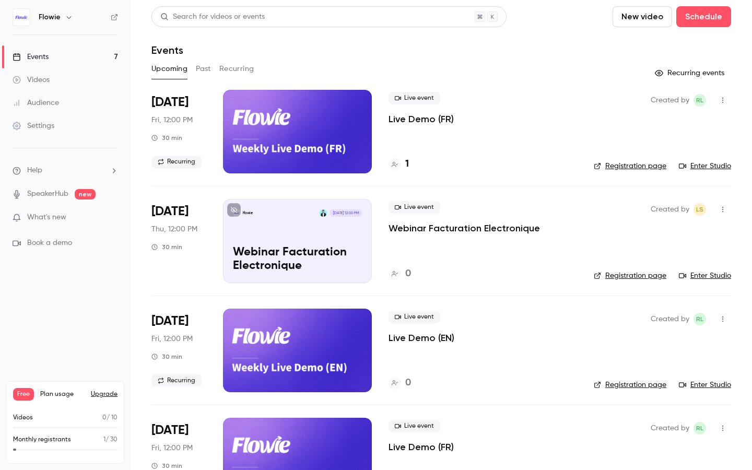
click at [66, 24] on div "Flowie" at bounding box center [65, 17] width 105 height 18
click at [65, 20] on icon "button" at bounding box center [69, 17] width 8 height 8
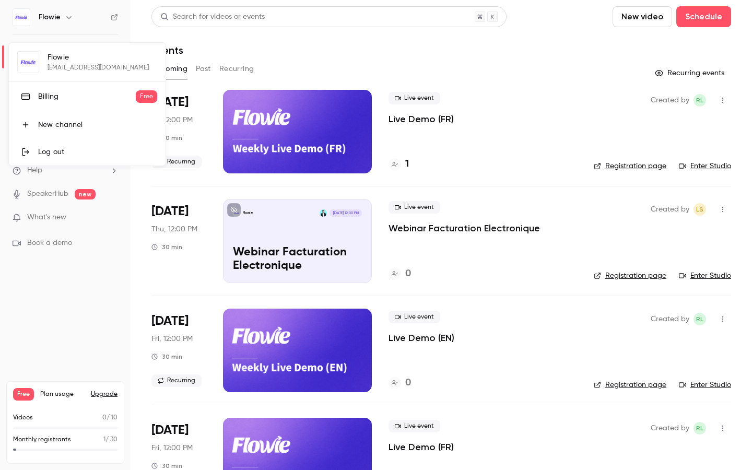
click at [63, 62] on div "Flowie [EMAIL_ADDRESS][DOMAIN_NAME] Billing Free New channel Log out" at bounding box center [87, 104] width 157 height 123
click at [272, 51] on div at bounding box center [376, 235] width 752 height 470
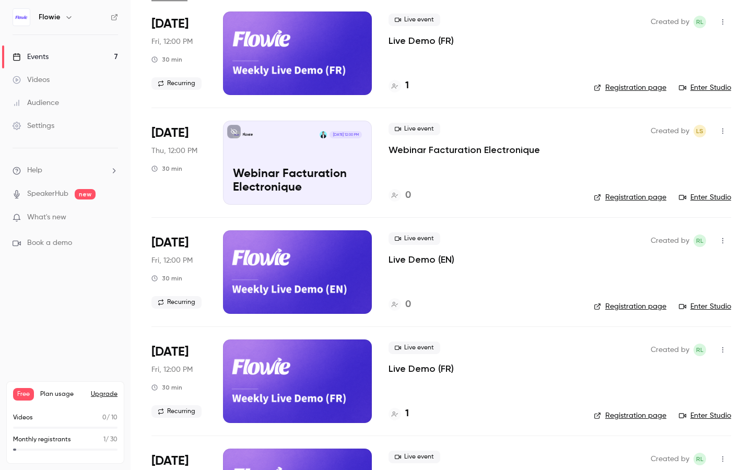
scroll to position [79, 0]
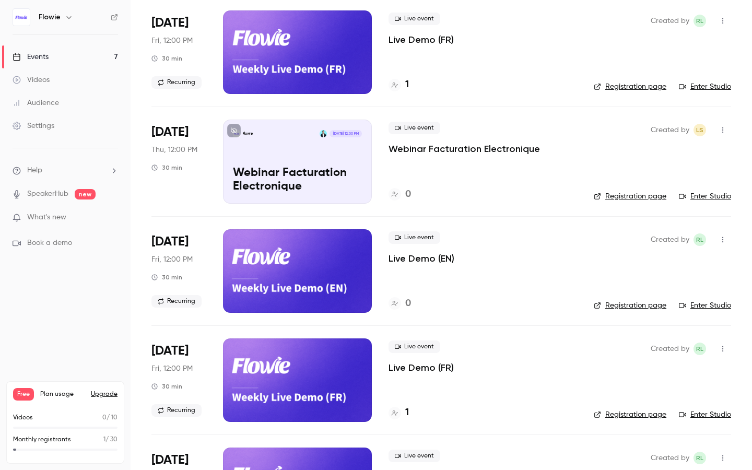
click at [648, 302] on link "Registration page" at bounding box center [630, 305] width 73 height 10
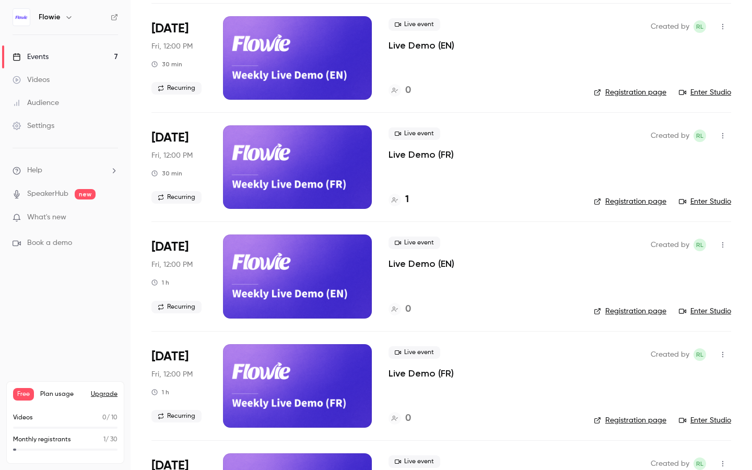
scroll to position [313, 0]
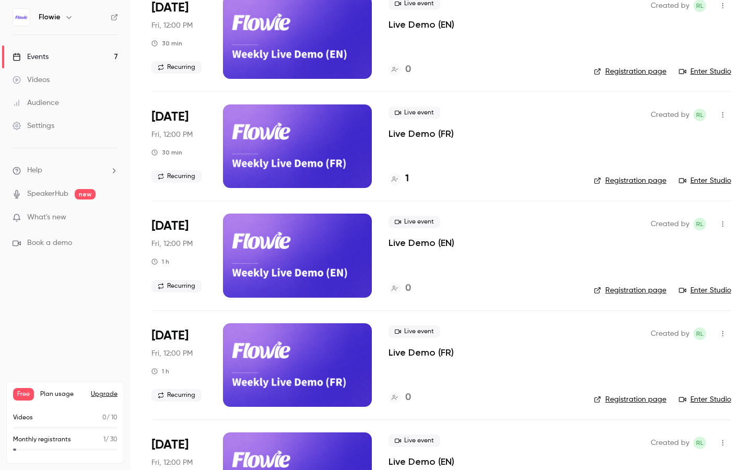
click at [418, 218] on span "Live event" at bounding box center [414, 222] width 52 height 13
click at [167, 282] on span "Recurring" at bounding box center [176, 286] width 50 height 13
click at [396, 181] on icon at bounding box center [395, 179] width 6 height 6
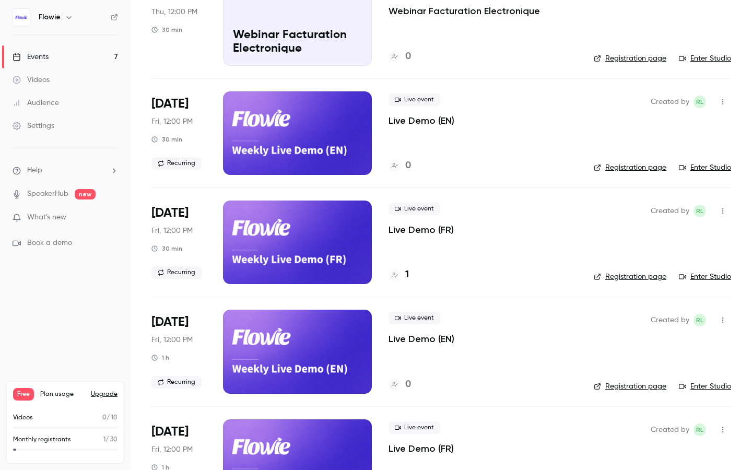
scroll to position [218, 0]
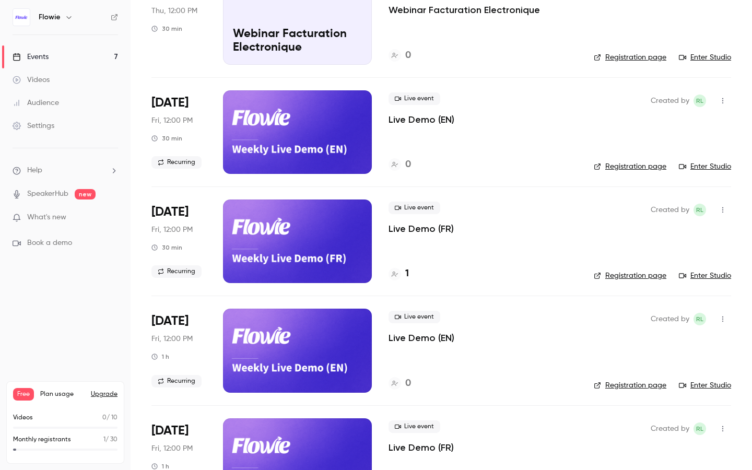
click at [724, 101] on icon "button" at bounding box center [722, 100] width 8 height 7
click at [671, 120] on li "Share" at bounding box center [674, 127] width 113 height 27
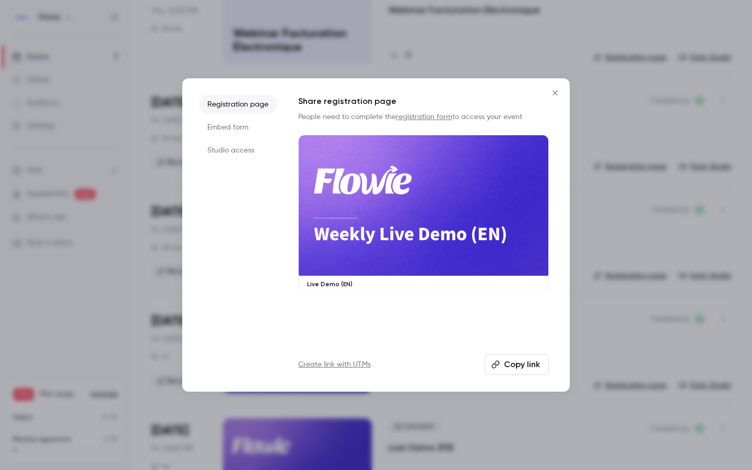
click at [251, 128] on li "Embed form" at bounding box center [238, 127] width 78 height 19
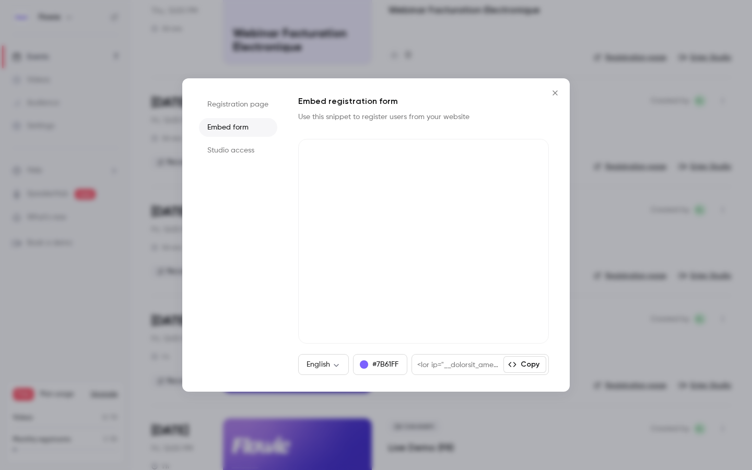
click at [363, 122] on p "Use this snippet to register users from your website" at bounding box center [392, 117] width 188 height 10
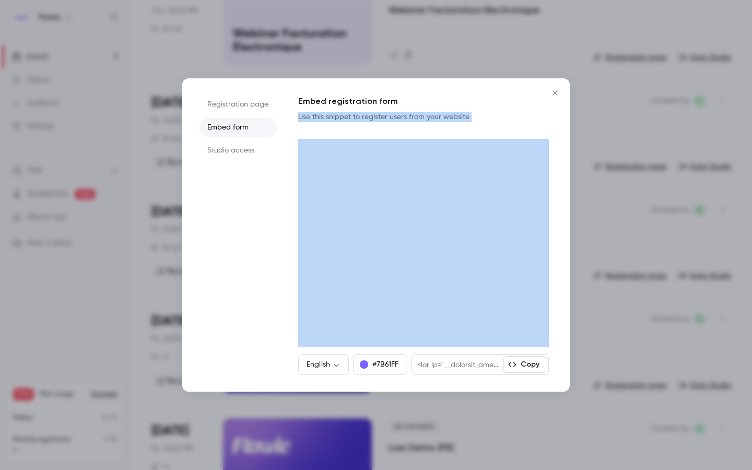
click at [363, 122] on p "Use this snippet to register users from your website" at bounding box center [392, 117] width 188 height 10
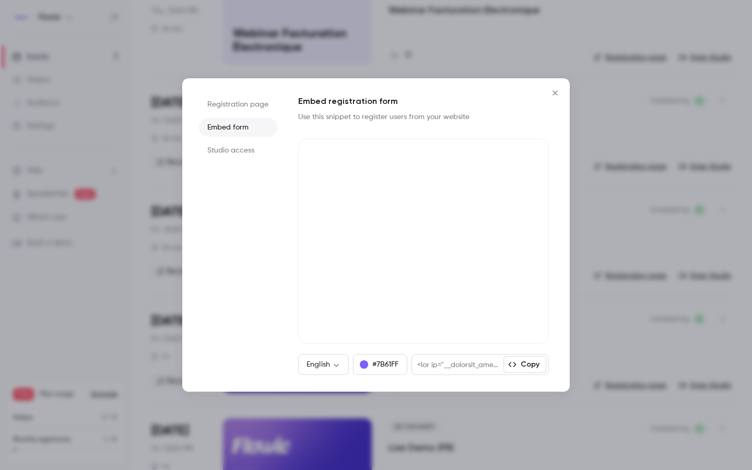
click at [214, 153] on li "Studio access" at bounding box center [238, 150] width 78 height 19
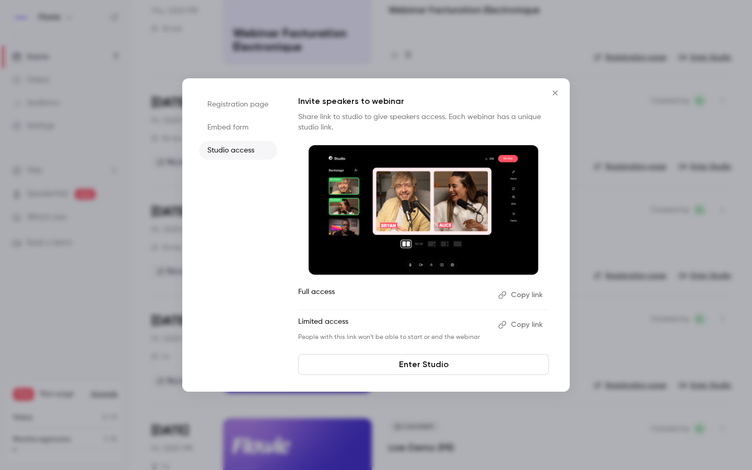
click at [236, 103] on li "Registration page" at bounding box center [238, 104] width 78 height 19
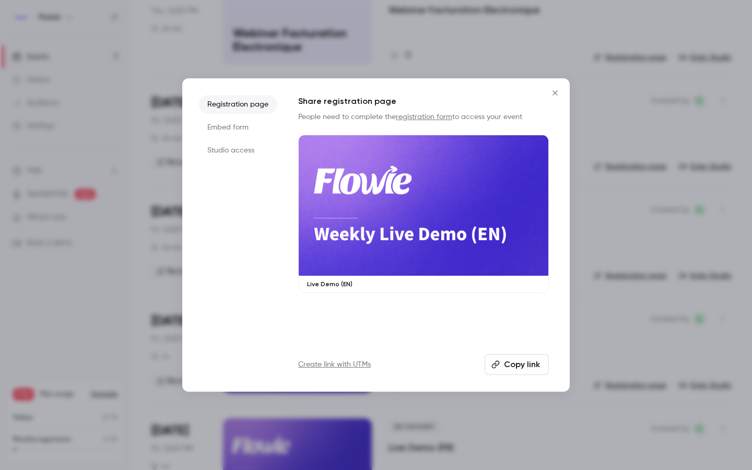
click at [551, 96] on icon "Close" at bounding box center [555, 93] width 13 height 8
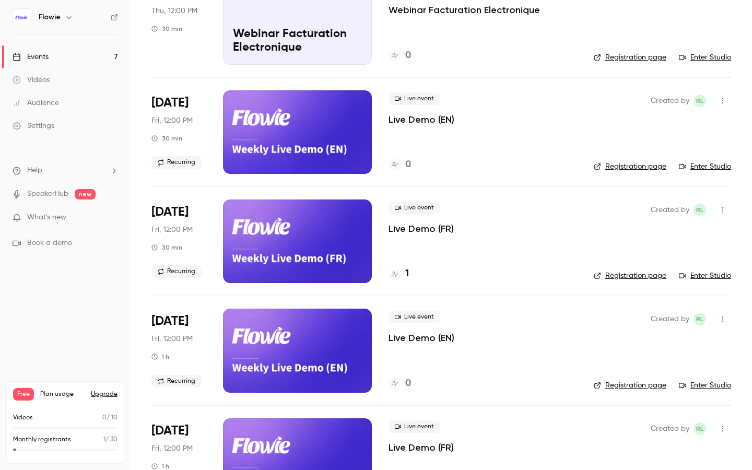
scroll to position [0, 0]
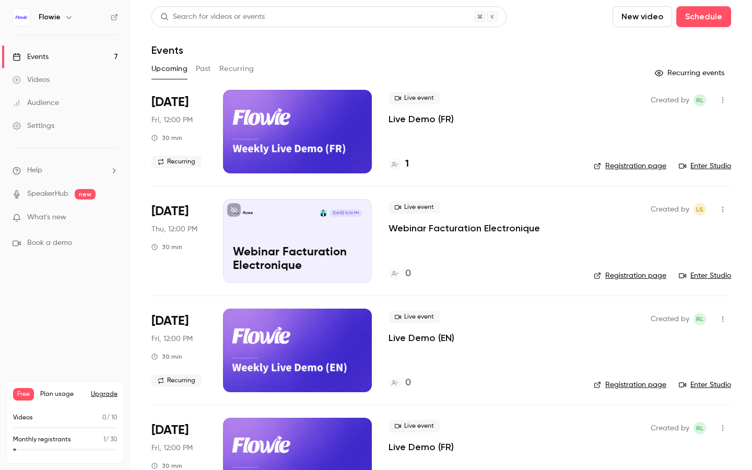
click at [245, 62] on button "Recurring" at bounding box center [236, 69] width 35 height 17
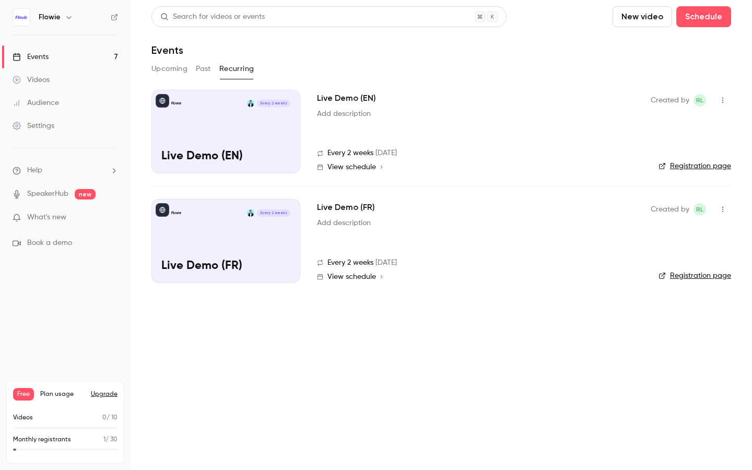
click at [100, 124] on link "Settings" at bounding box center [65, 125] width 131 height 23
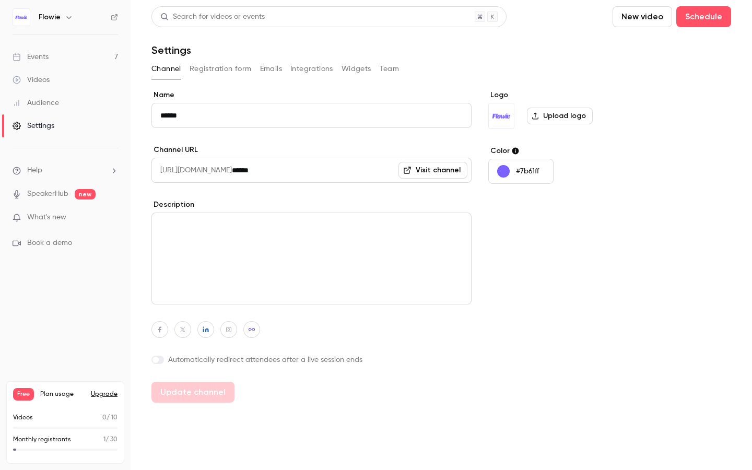
click at [215, 66] on button "Registration form" at bounding box center [220, 69] width 62 height 17
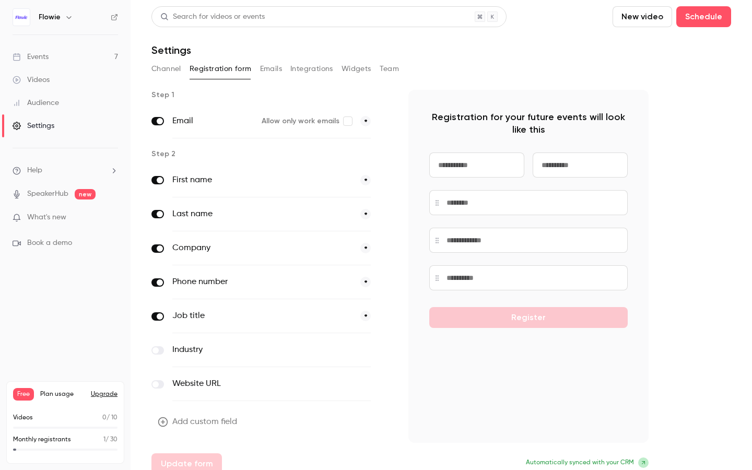
click at [175, 65] on button "Channel" at bounding box center [166, 69] width 30 height 17
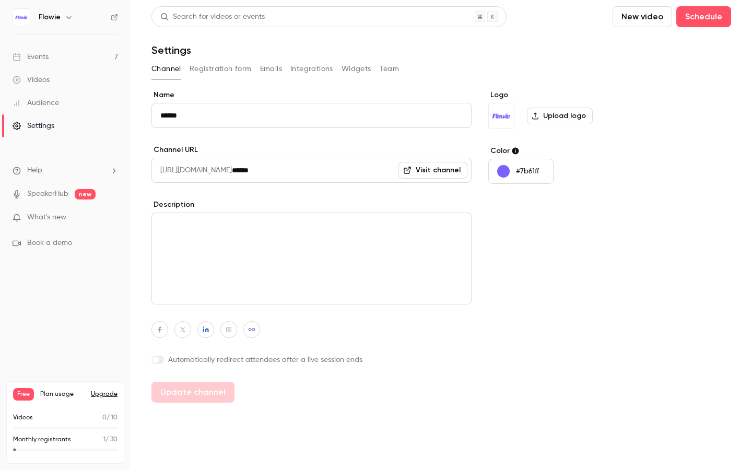
click at [253, 66] on div "Channel Registration form Emails Integrations Widgets Team" at bounding box center [440, 69] width 579 height 17
click at [360, 66] on button "Widgets" at bounding box center [356, 69] width 30 height 17
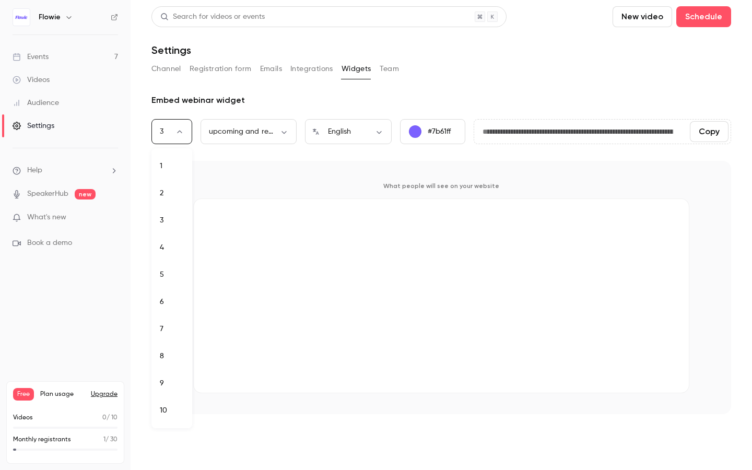
click at [166, 135] on body "**********" at bounding box center [376, 235] width 752 height 470
click at [167, 336] on li "7" at bounding box center [171, 328] width 41 height 27
type input "*"
type input "**********"
click at [614, 113] on div "**********" at bounding box center [440, 119] width 579 height 50
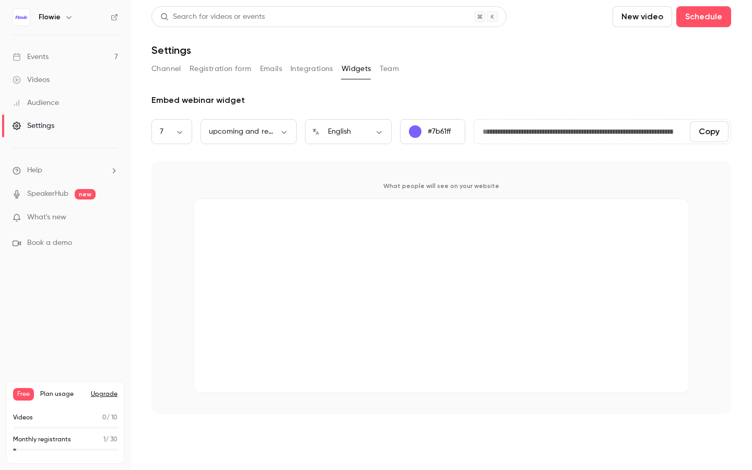
click at [608, 126] on input "**********" at bounding box center [577, 131] width 207 height 21
click at [713, 138] on button "Copy" at bounding box center [709, 131] width 39 height 21
click at [169, 125] on div "7 * ​" at bounding box center [171, 131] width 41 height 25
click at [180, 132] on body "**********" at bounding box center [376, 235] width 752 height 470
click at [90, 347] on div at bounding box center [376, 235] width 752 height 470
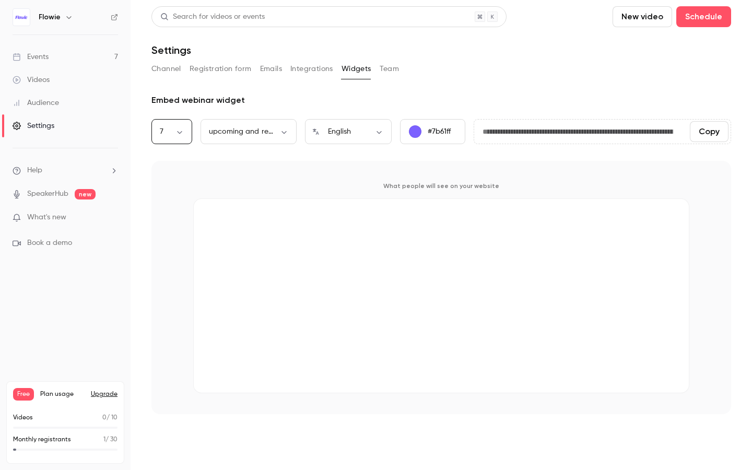
click at [51, 215] on span "What's new" at bounding box center [46, 217] width 39 height 11
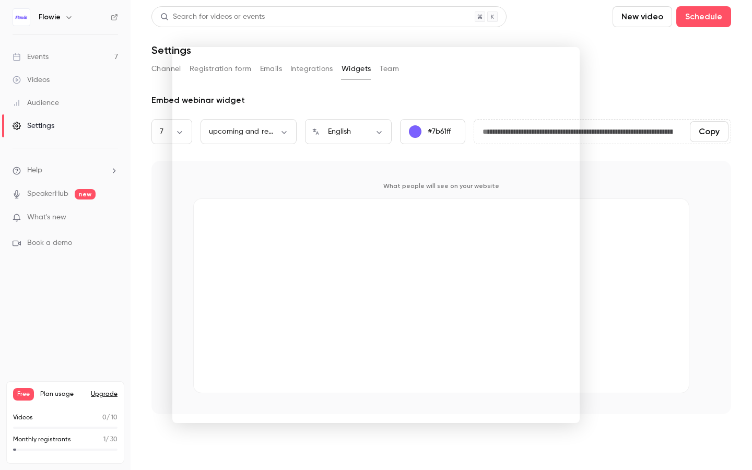
click at [666, 104] on div at bounding box center [376, 235] width 752 height 470
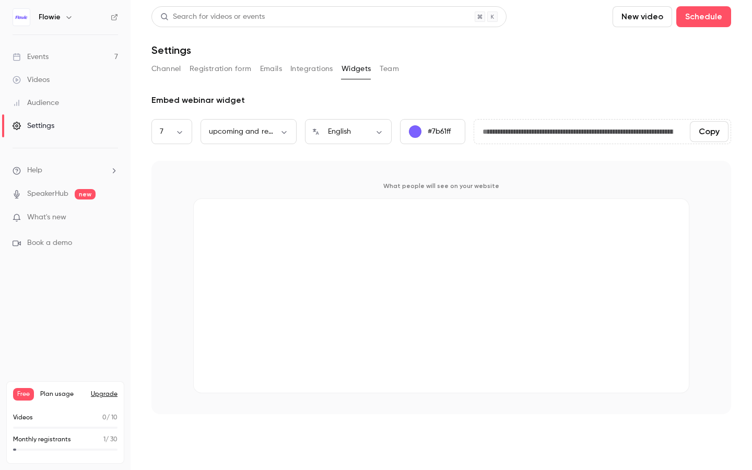
click at [56, 188] on link "SpeakerHub" at bounding box center [47, 193] width 41 height 11
click at [69, 172] on li "Help" at bounding box center [65, 170] width 105 height 11
click at [156, 281] on div at bounding box center [376, 235] width 752 height 470
